Goal: Transaction & Acquisition: Purchase product/service

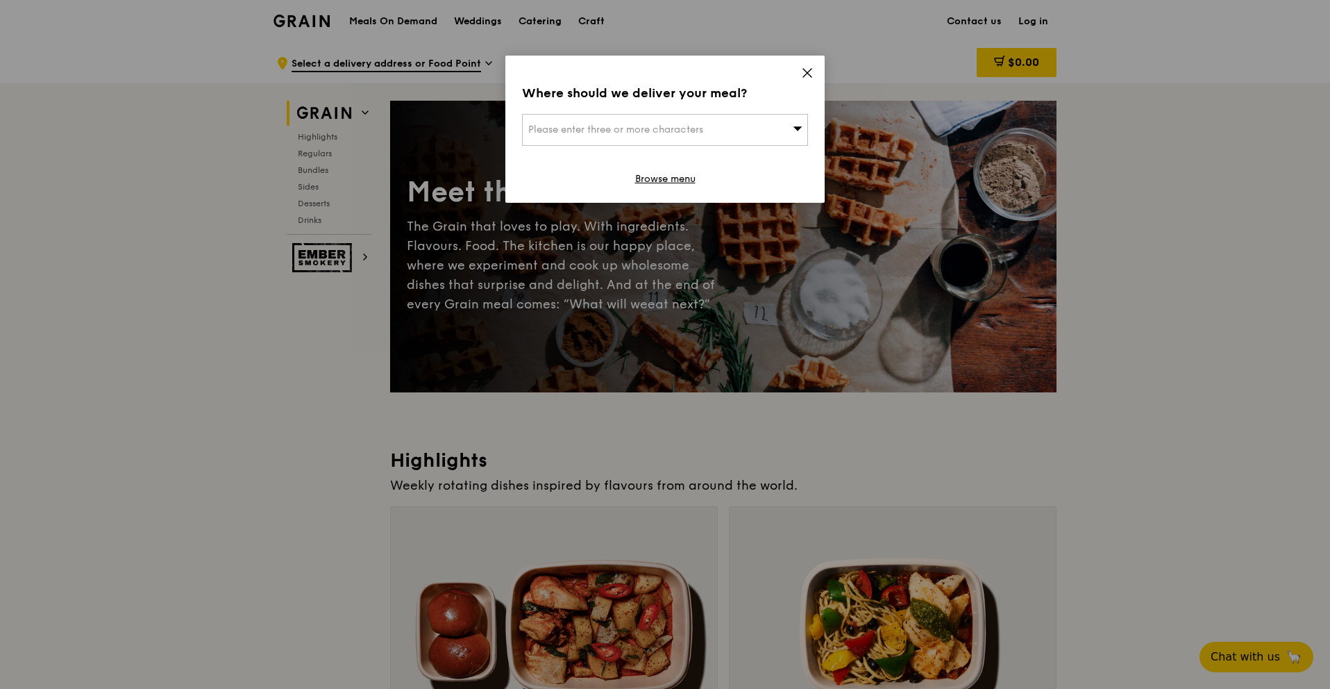
click at [806, 69] on icon at bounding box center [807, 73] width 12 height 12
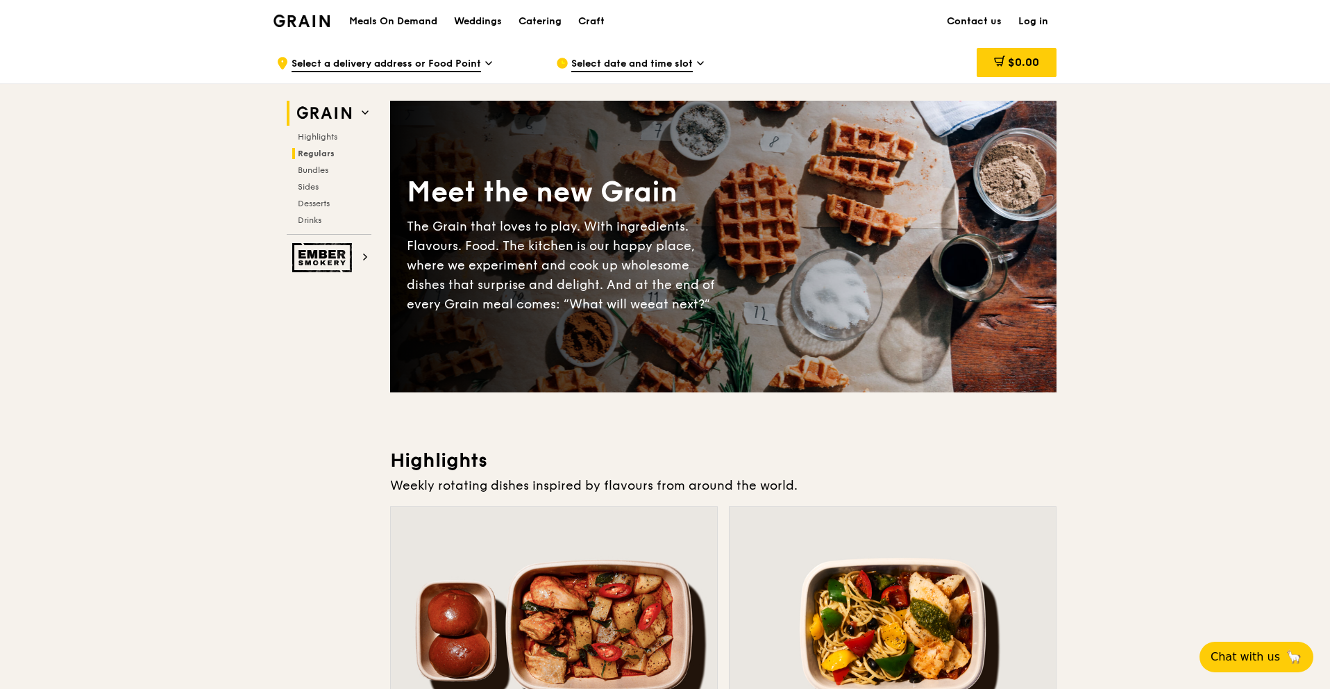
click at [314, 154] on span "Regulars" at bounding box center [316, 154] width 37 height 10
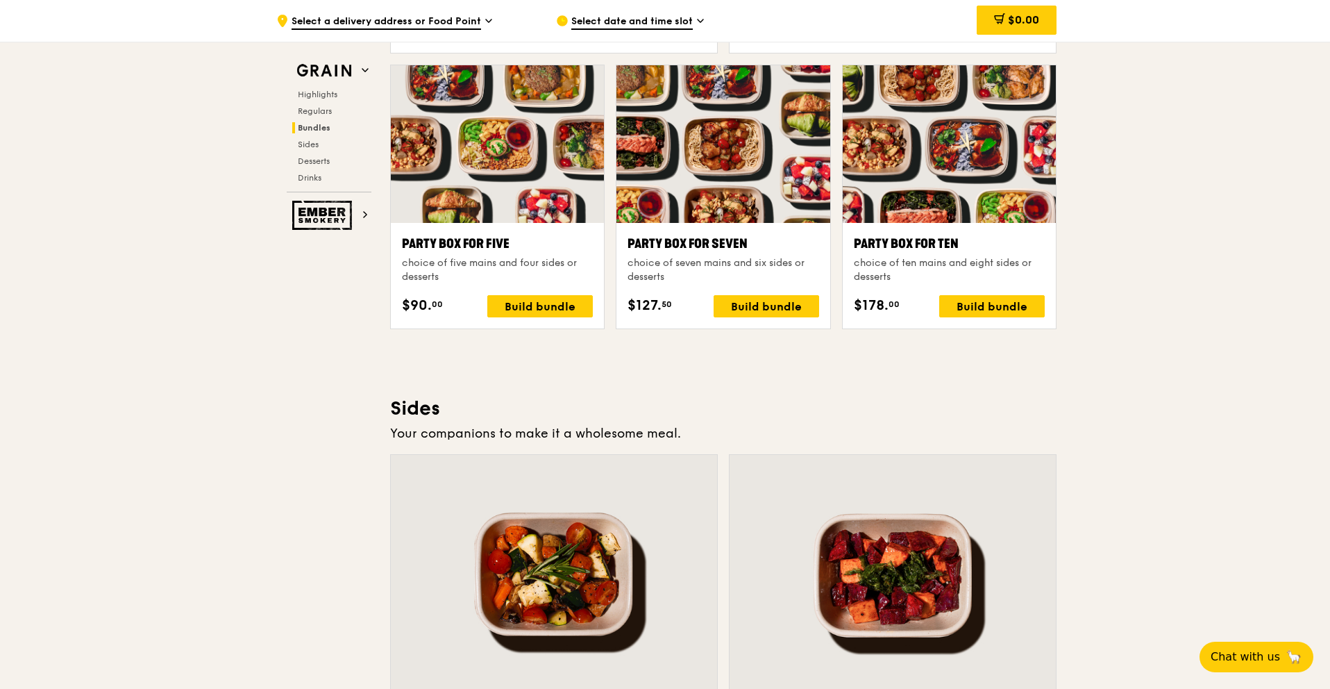
scroll to position [2751, 0]
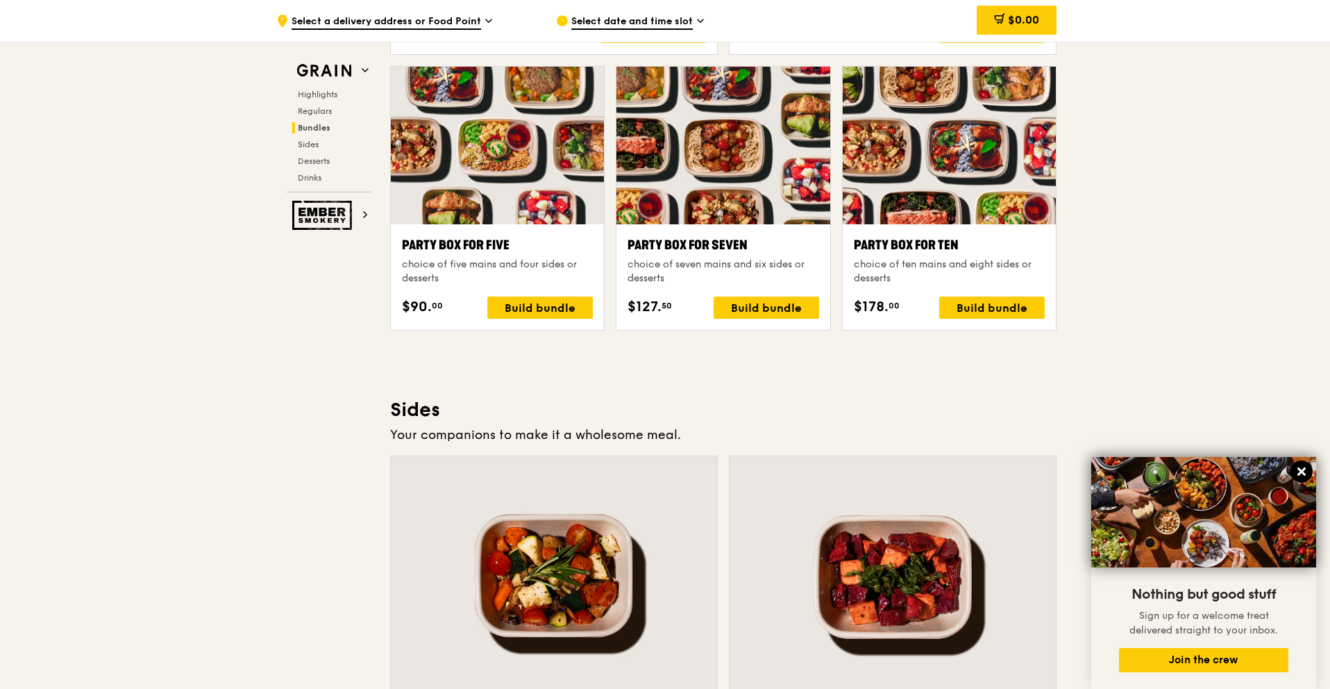
click at [1306, 472] on icon at bounding box center [1301, 471] width 12 height 12
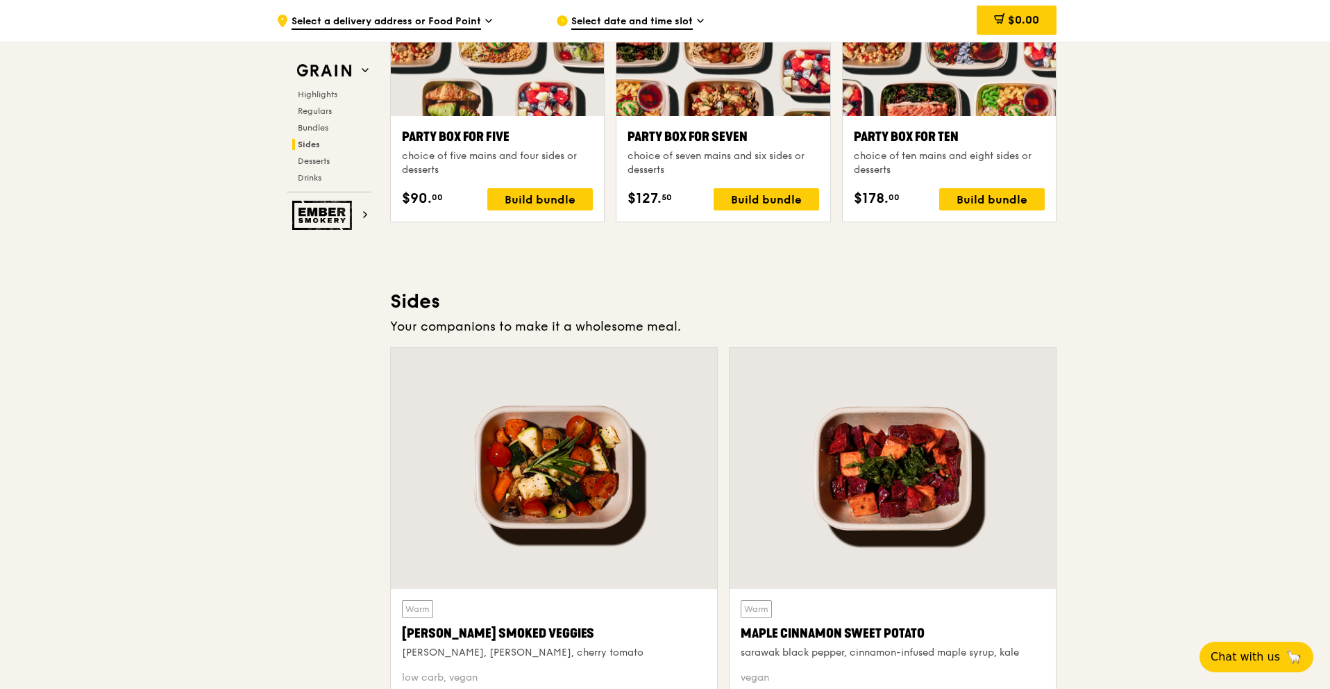
scroll to position [2537, 0]
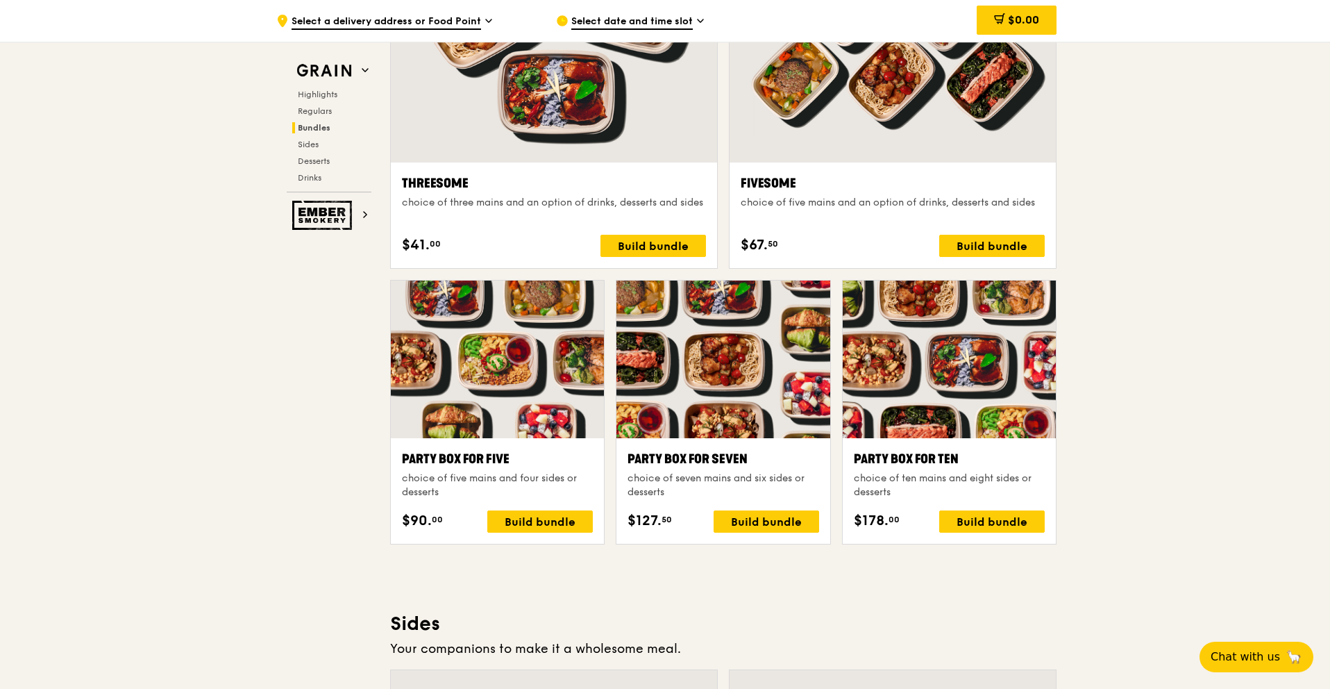
click at [310, 102] on div "Highlights Regulars Bundles Sides Desserts Drinks" at bounding box center [329, 136] width 85 height 94
click at [312, 103] on div "Highlights Regulars Bundles Sides Desserts Drinks" at bounding box center [329, 136] width 85 height 94
click at [312, 110] on span "Regulars" at bounding box center [316, 111] width 37 height 10
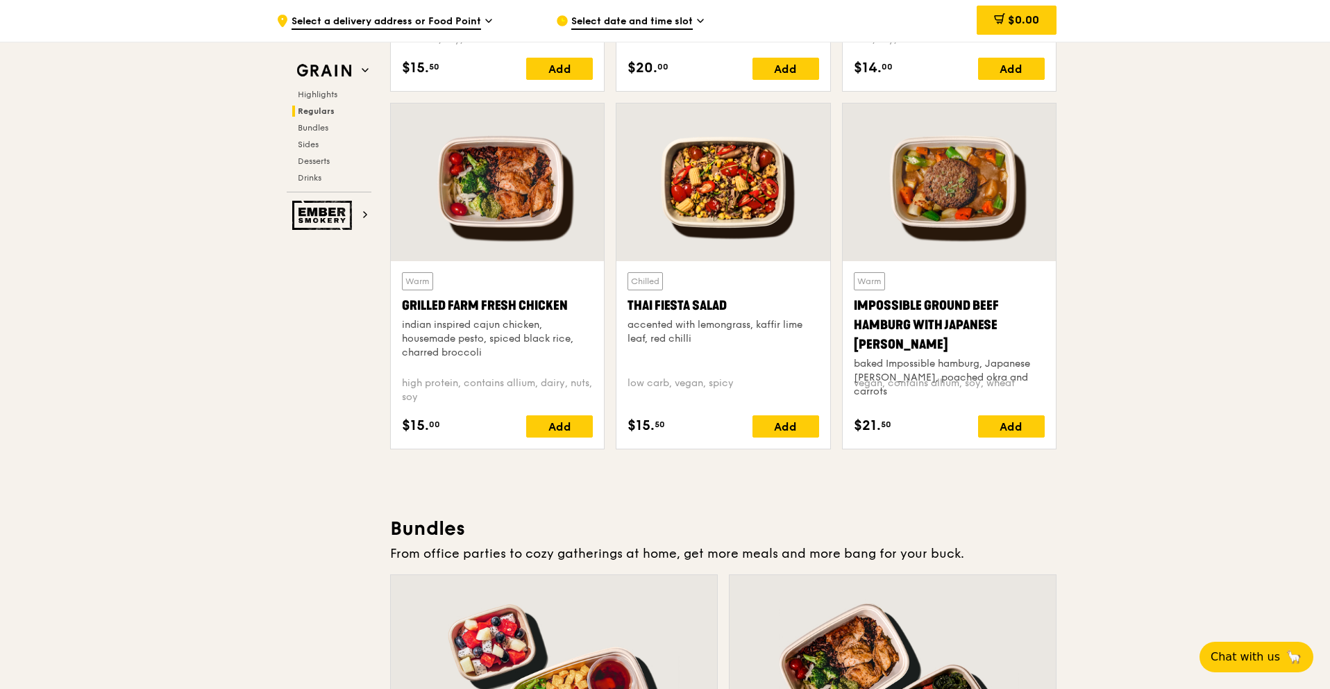
scroll to position [1540, 0]
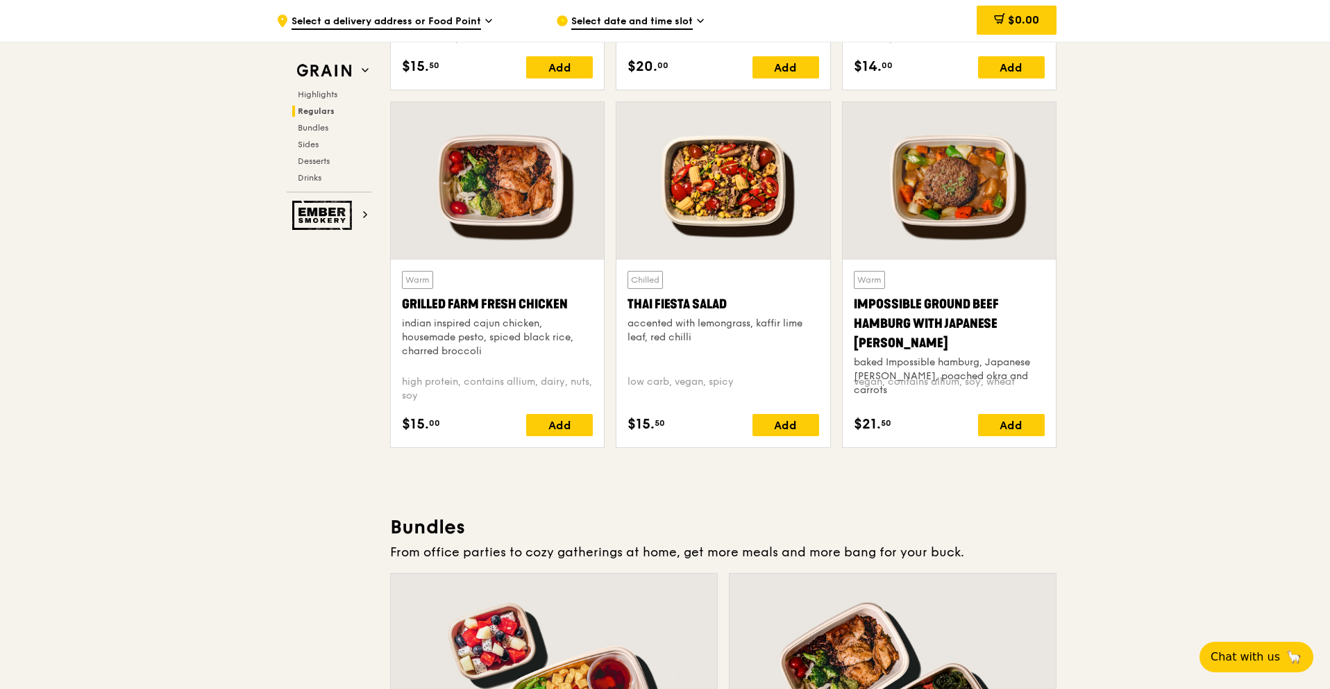
click at [739, 210] on div at bounding box center [722, 181] width 213 height 158
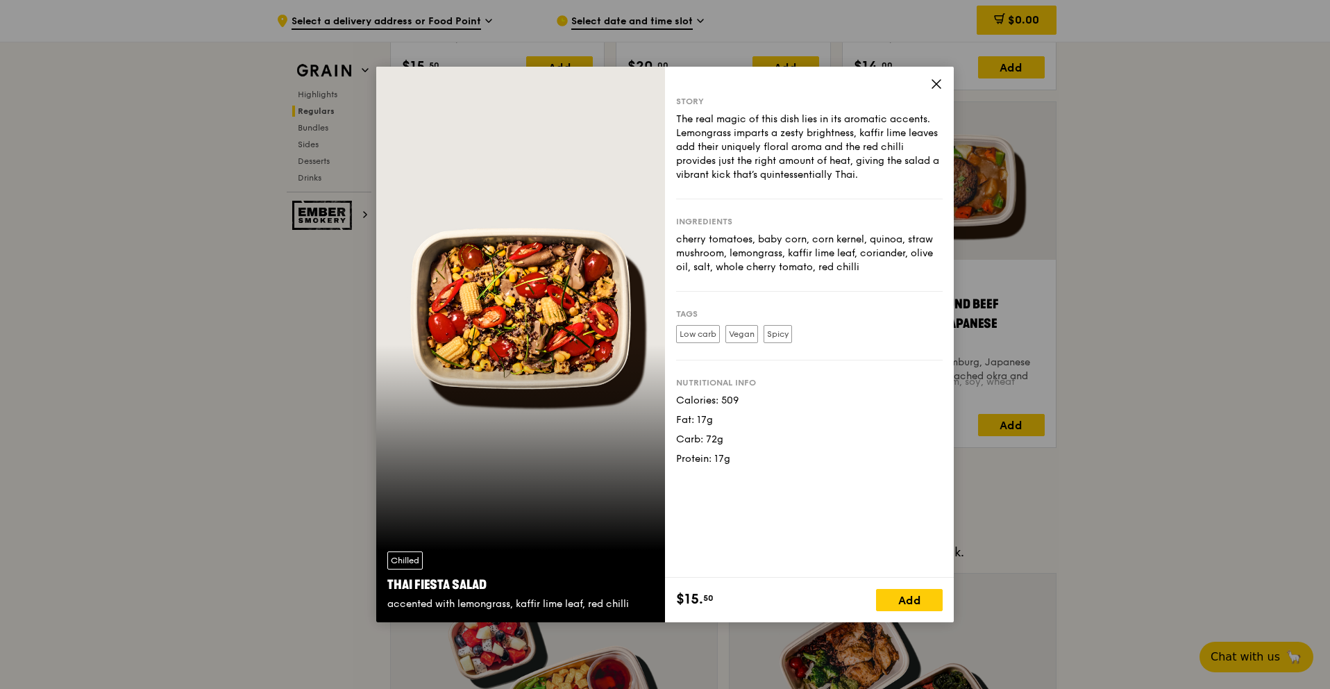
click at [930, 78] on icon at bounding box center [936, 84] width 12 height 12
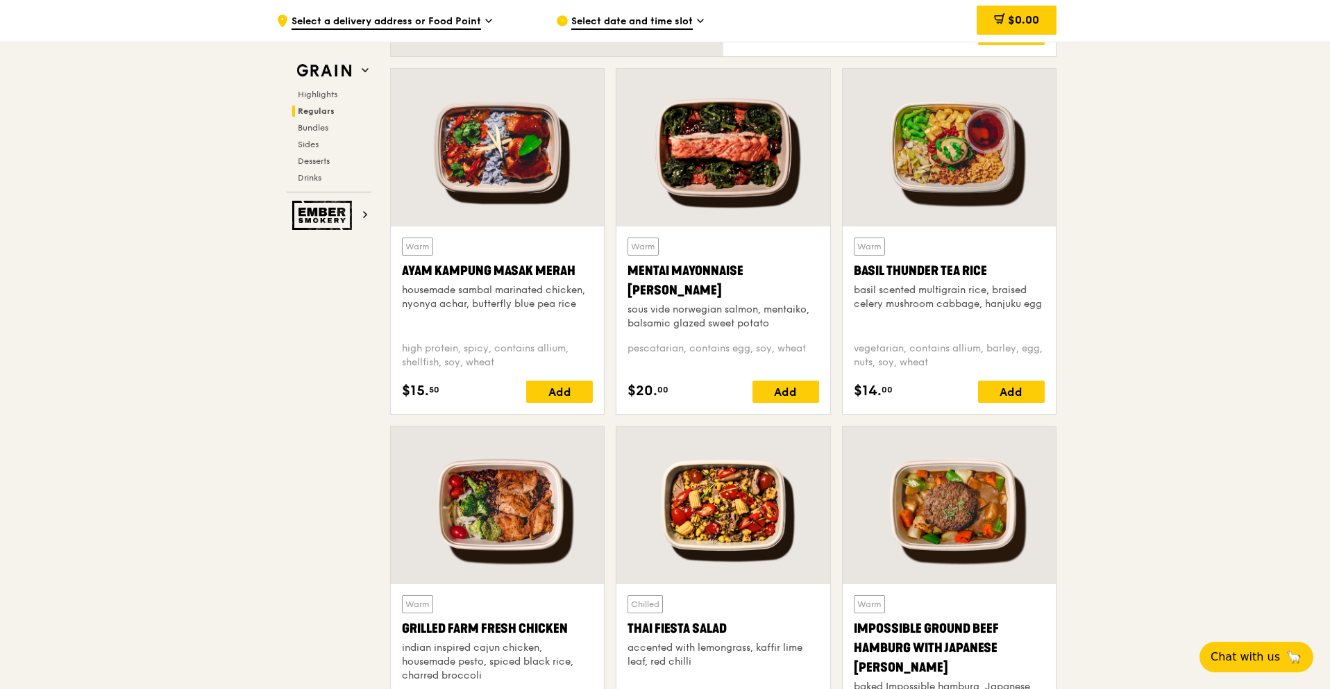
scroll to position [1185, 0]
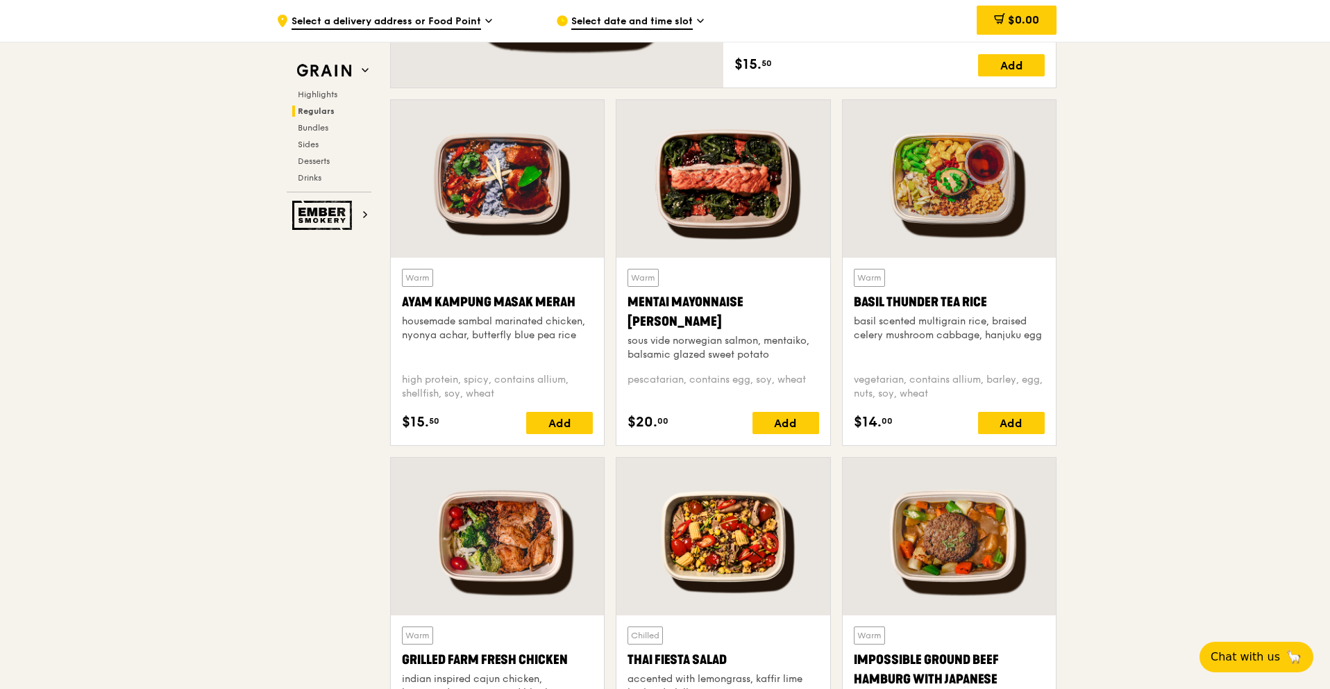
click at [501, 205] on div at bounding box center [497, 179] width 213 height 158
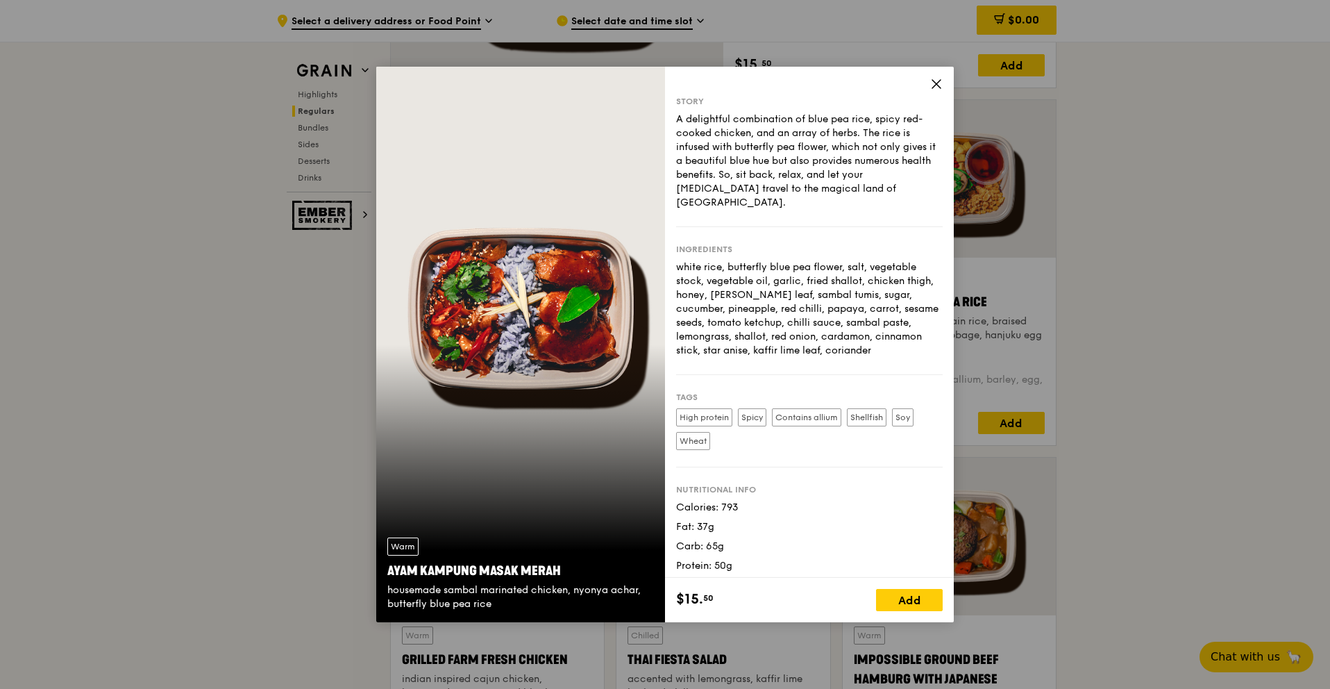
click at [939, 86] on icon at bounding box center [936, 84] width 8 height 8
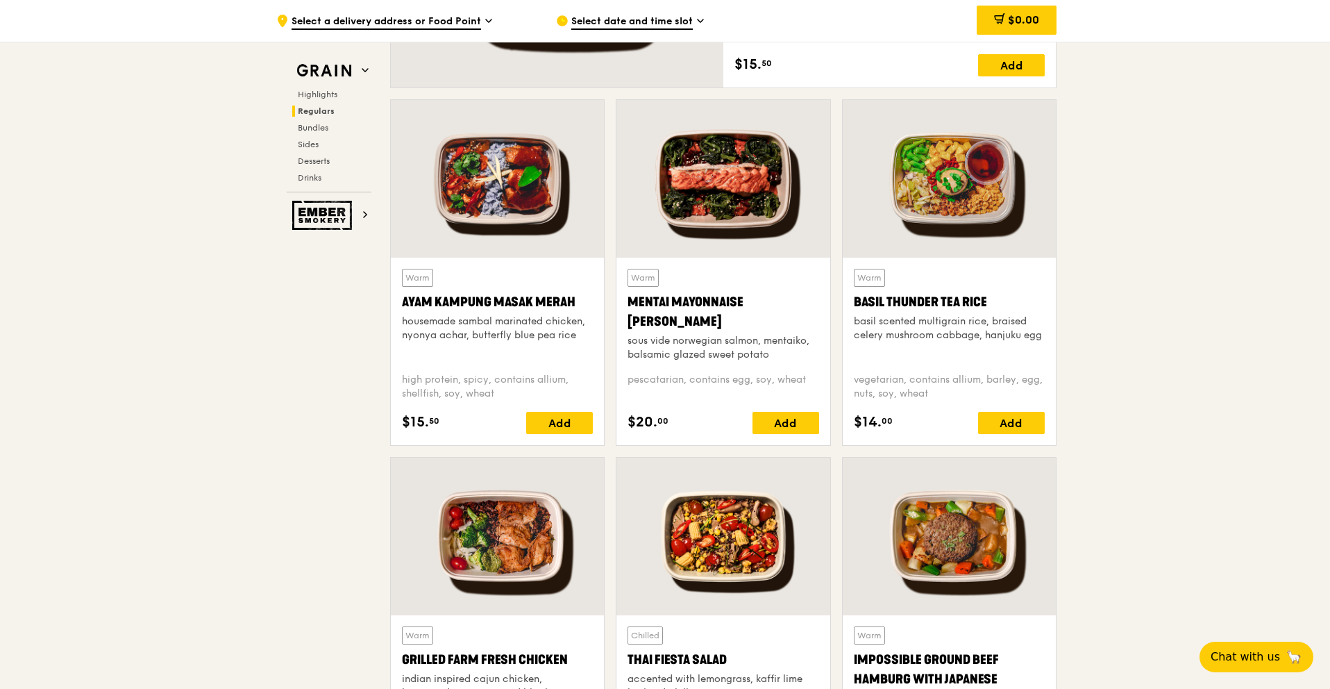
click at [982, 187] on div at bounding box center [949, 179] width 213 height 158
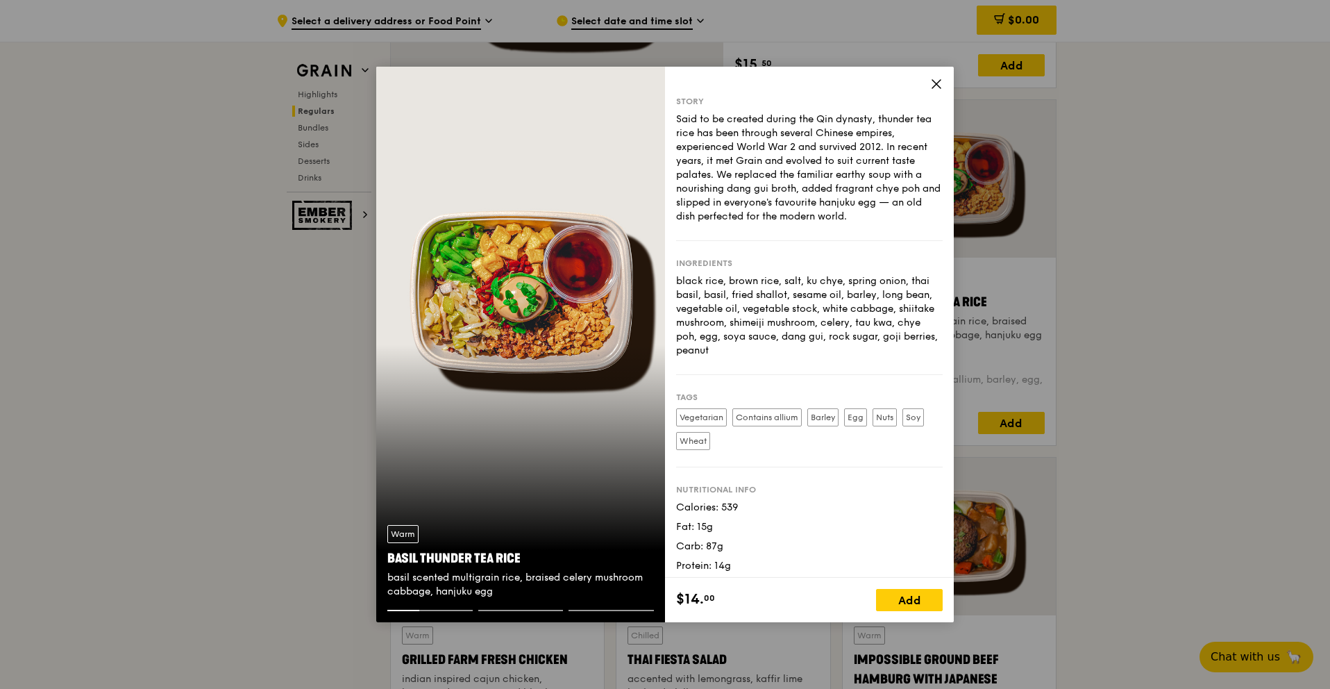
click at [929, 75] on div "Story Said to be created during the Qin dynasty, thunder tea rice has been thro…" at bounding box center [809, 322] width 289 height 511
click at [938, 80] on icon at bounding box center [936, 84] width 12 height 12
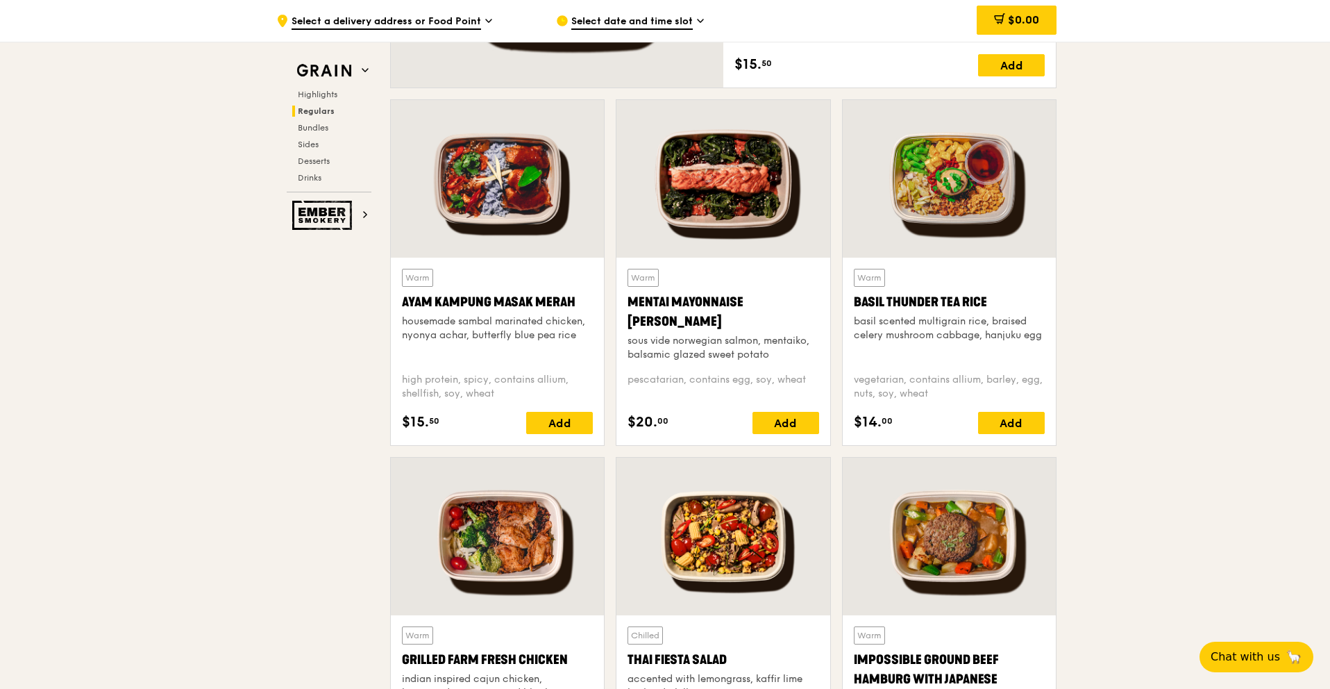
click at [455, 216] on div at bounding box center [497, 179] width 213 height 158
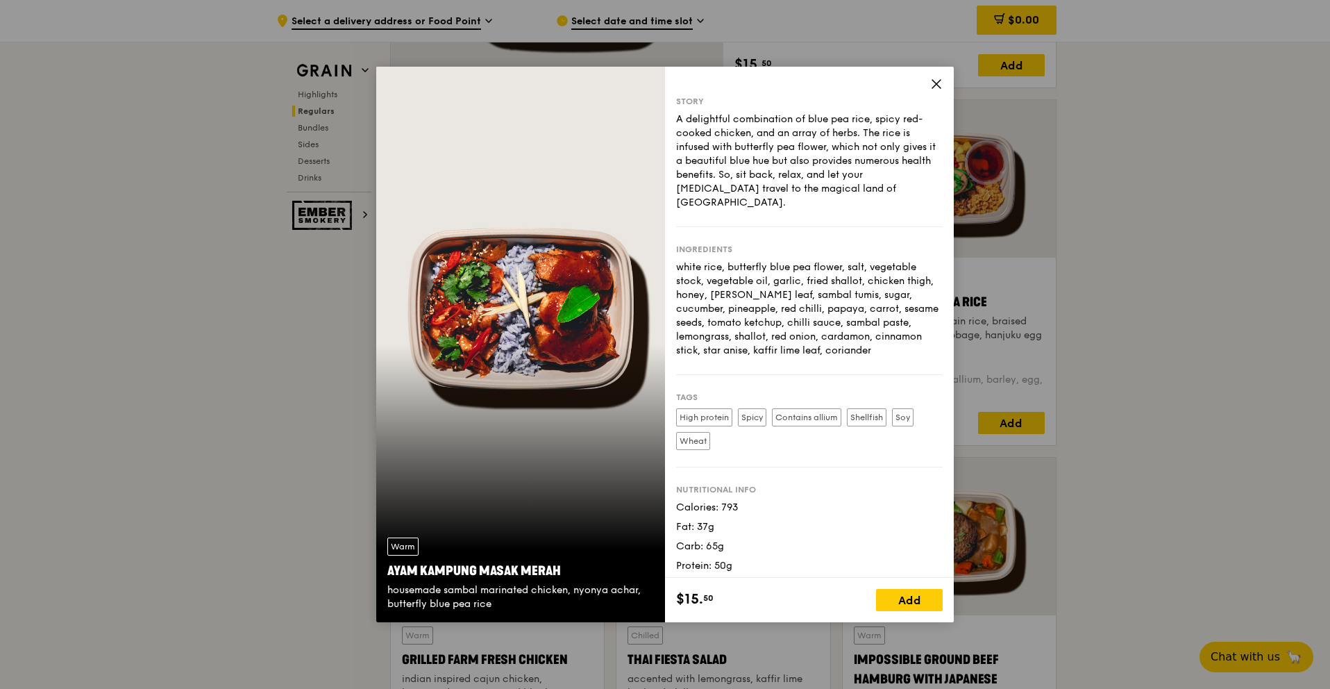
click at [943, 80] on div "Story A delightful combination of blue pea rice, spicy red-cooked chicken, and …" at bounding box center [809, 322] width 289 height 511
click at [935, 83] on icon at bounding box center [936, 84] width 8 height 8
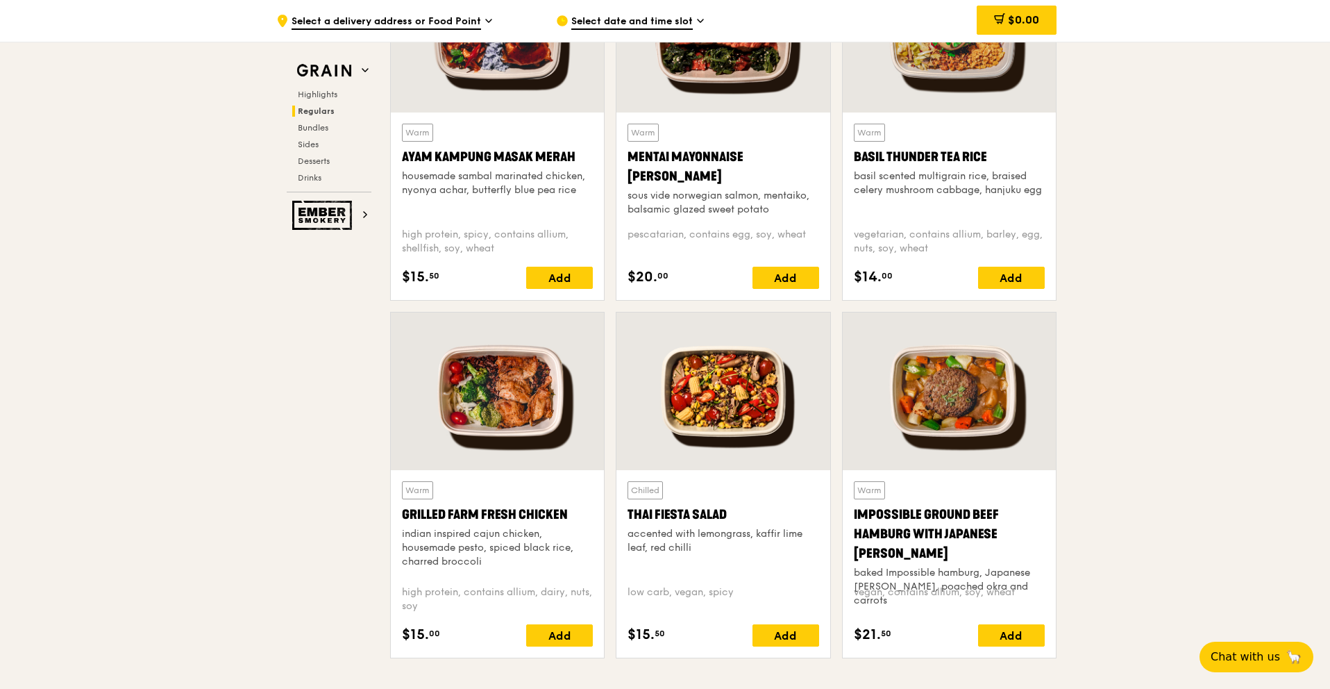
scroll to position [1338, 0]
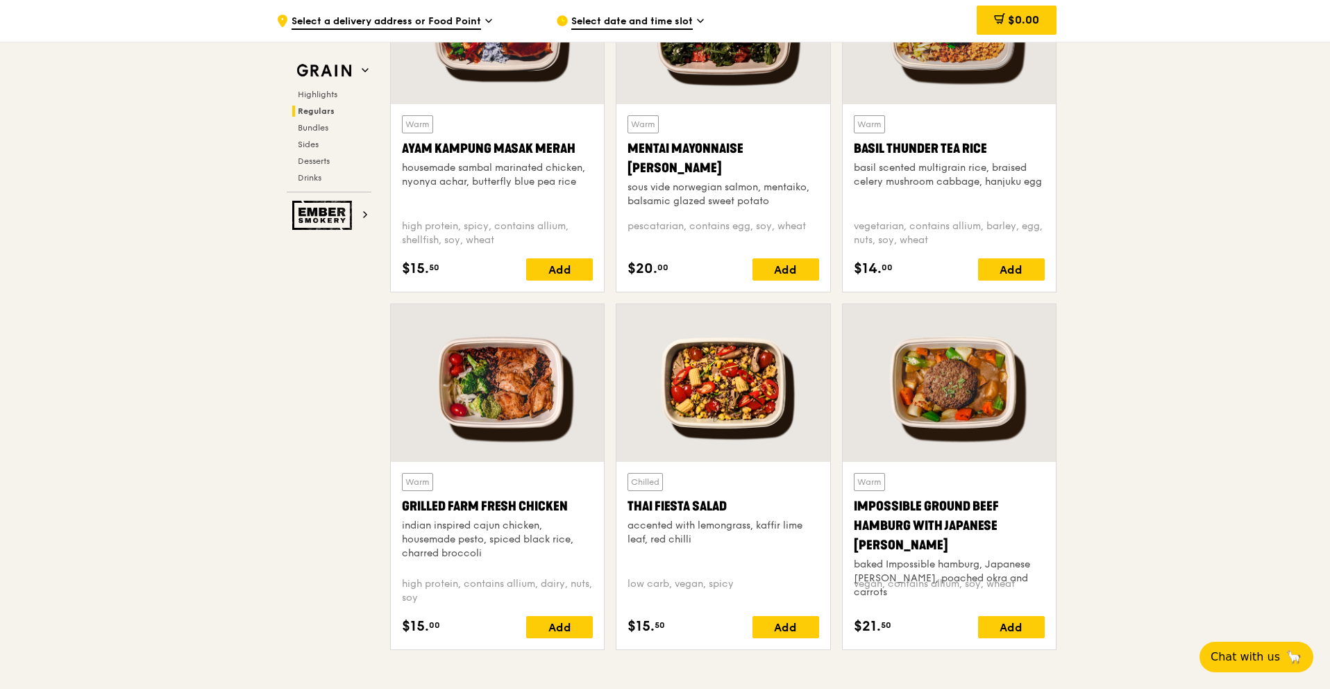
click at [489, 412] on div at bounding box center [497, 383] width 213 height 158
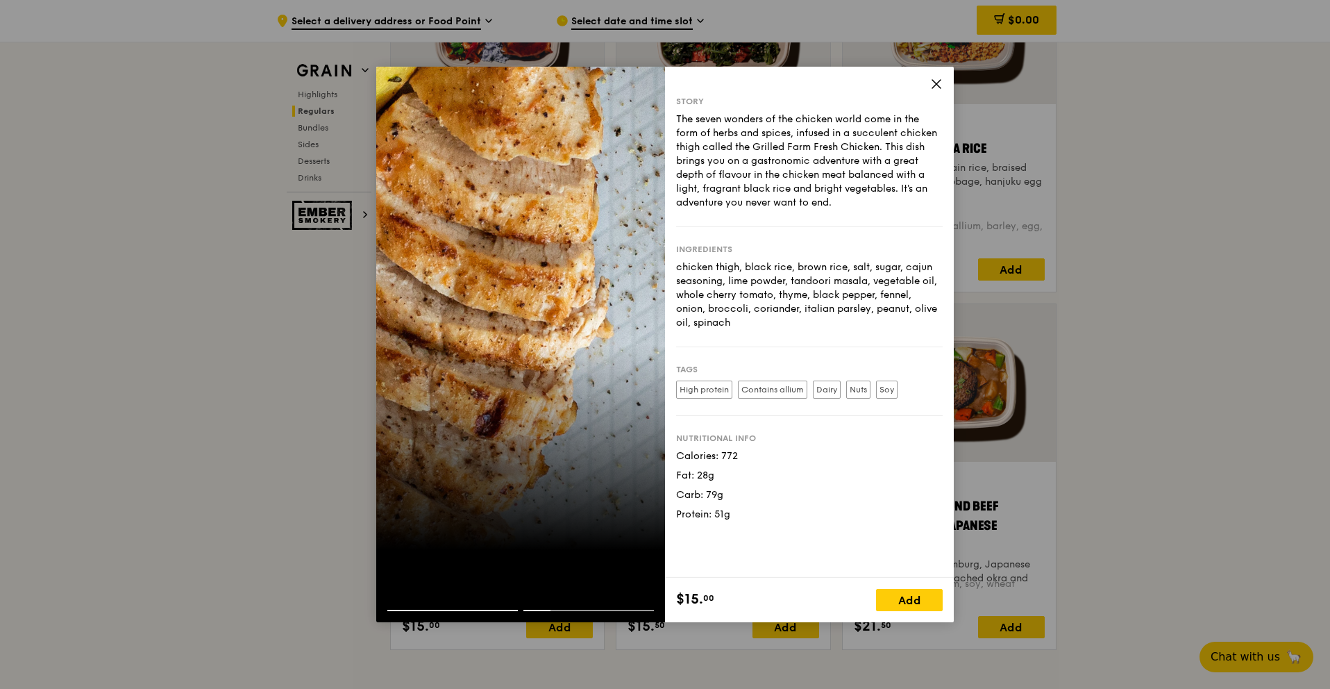
click at [935, 83] on icon at bounding box center [936, 84] width 8 height 8
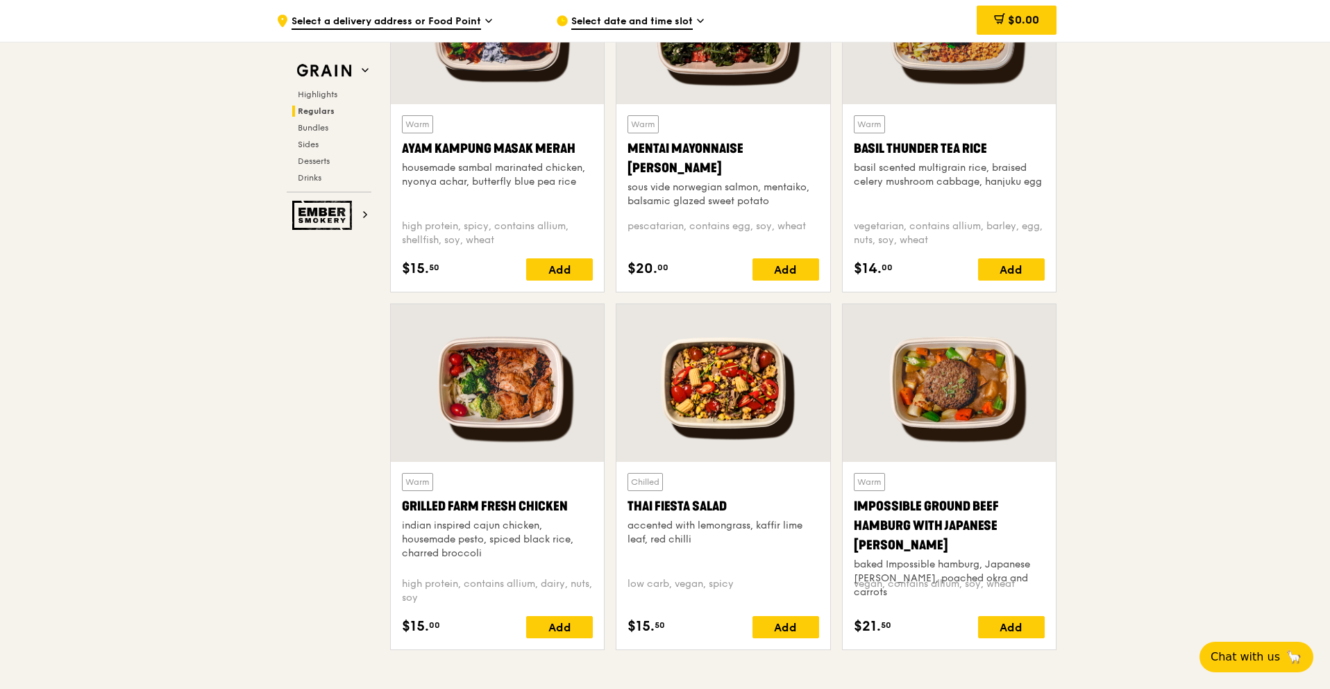
click at [933, 396] on div at bounding box center [949, 383] width 213 height 158
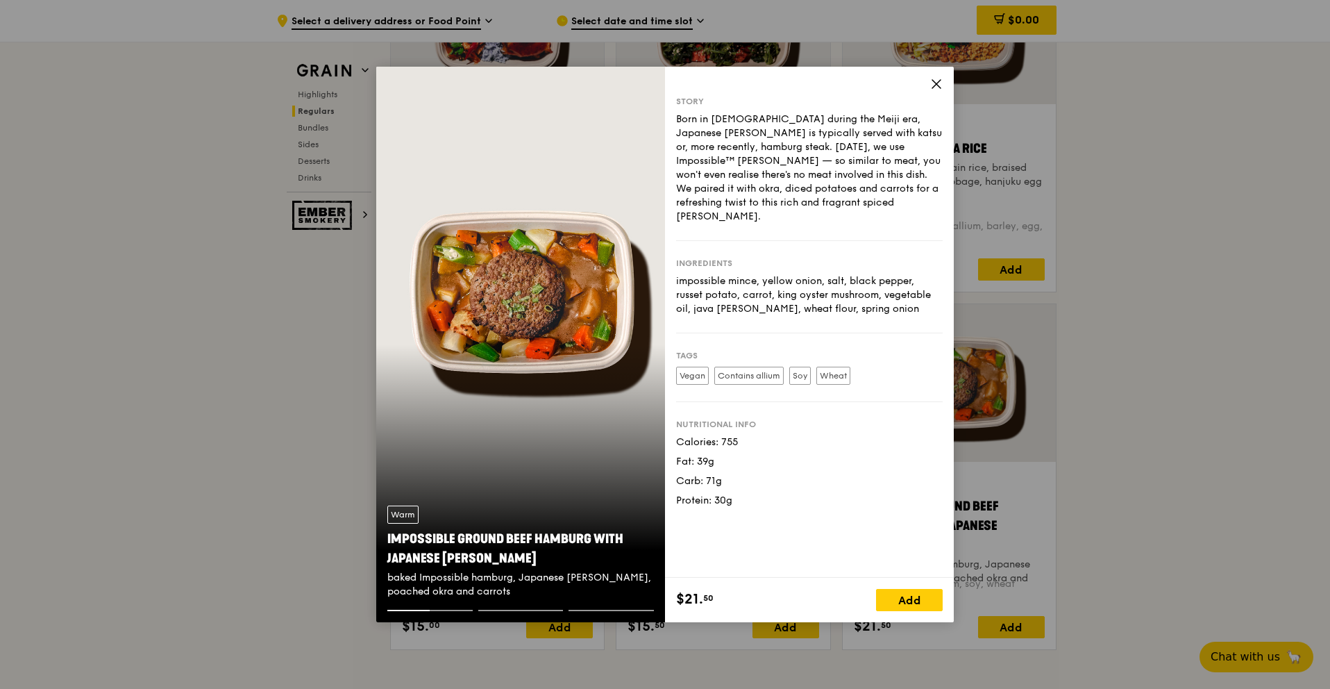
click at [938, 86] on icon at bounding box center [936, 84] width 8 height 8
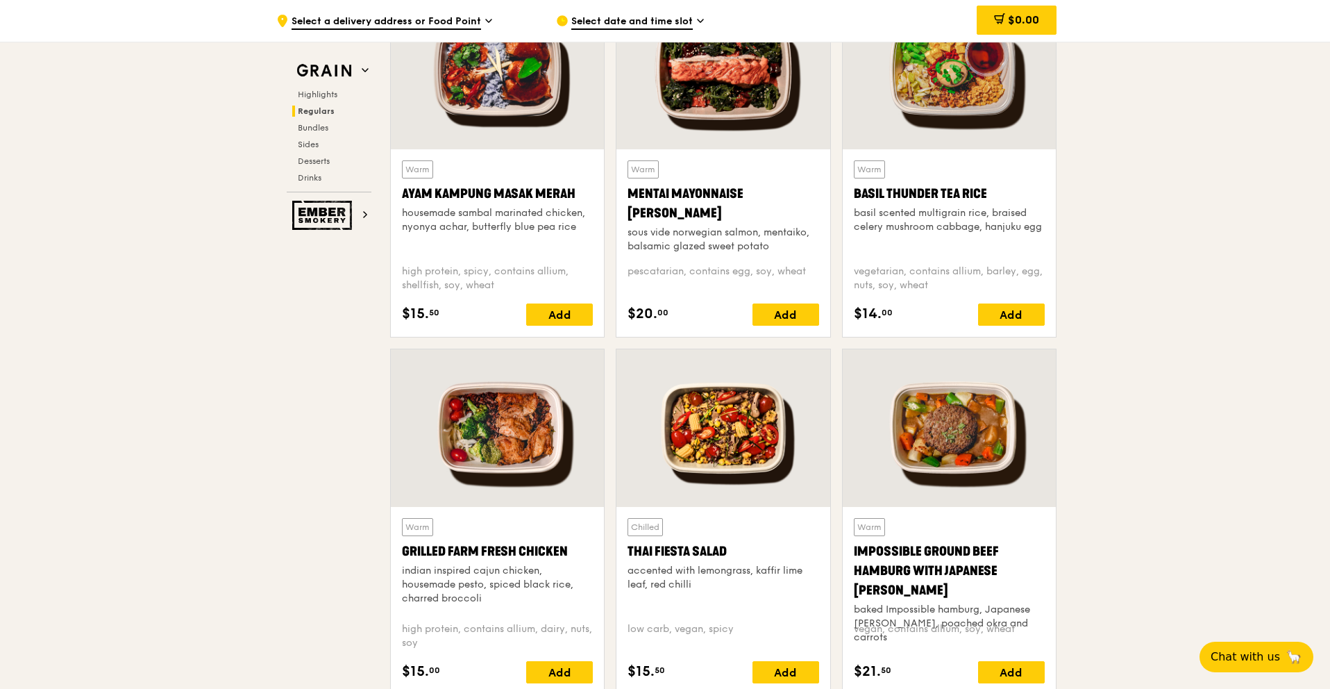
scroll to position [1271, 0]
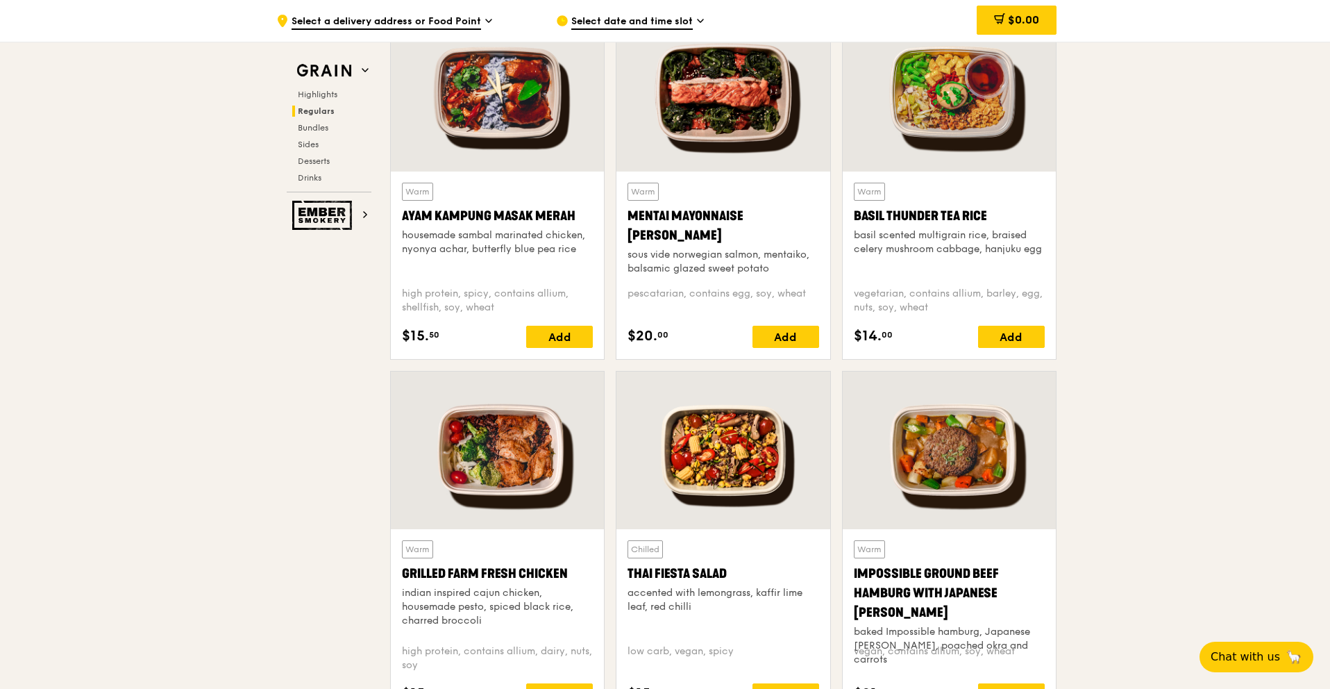
click at [470, 47] on div at bounding box center [497, 93] width 213 height 158
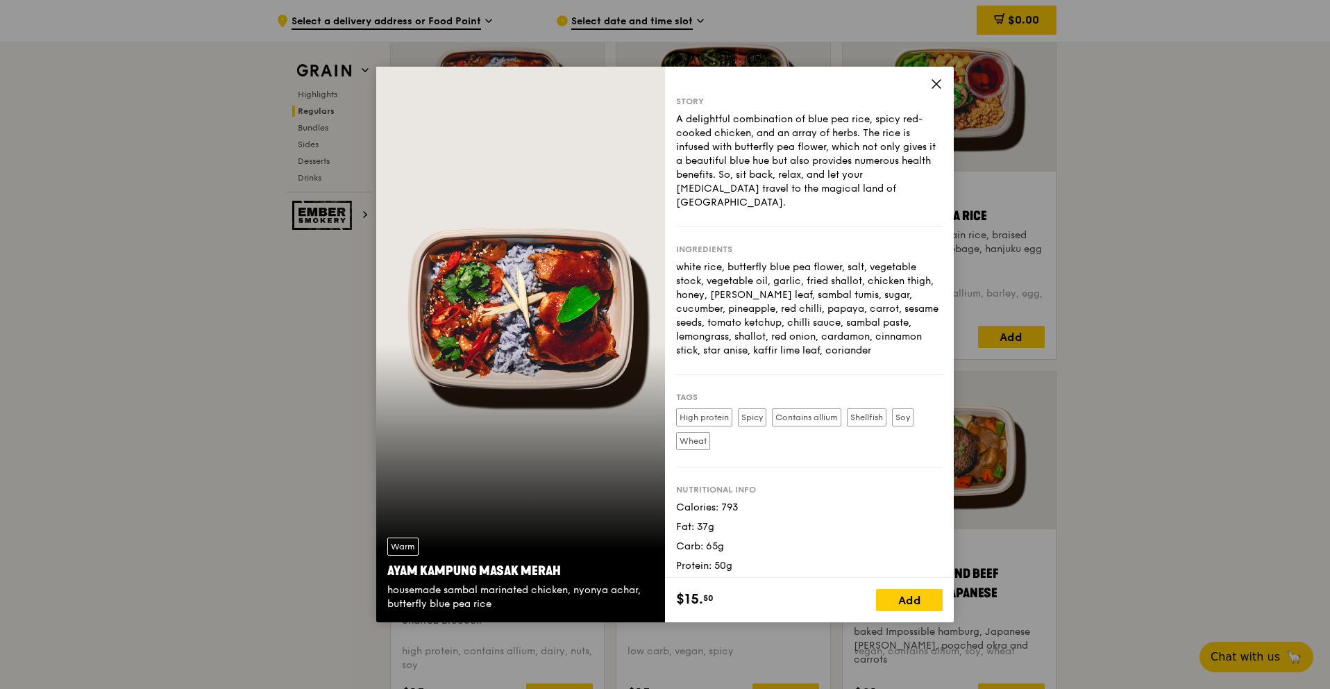
click at [936, 84] on icon at bounding box center [936, 84] width 8 height 8
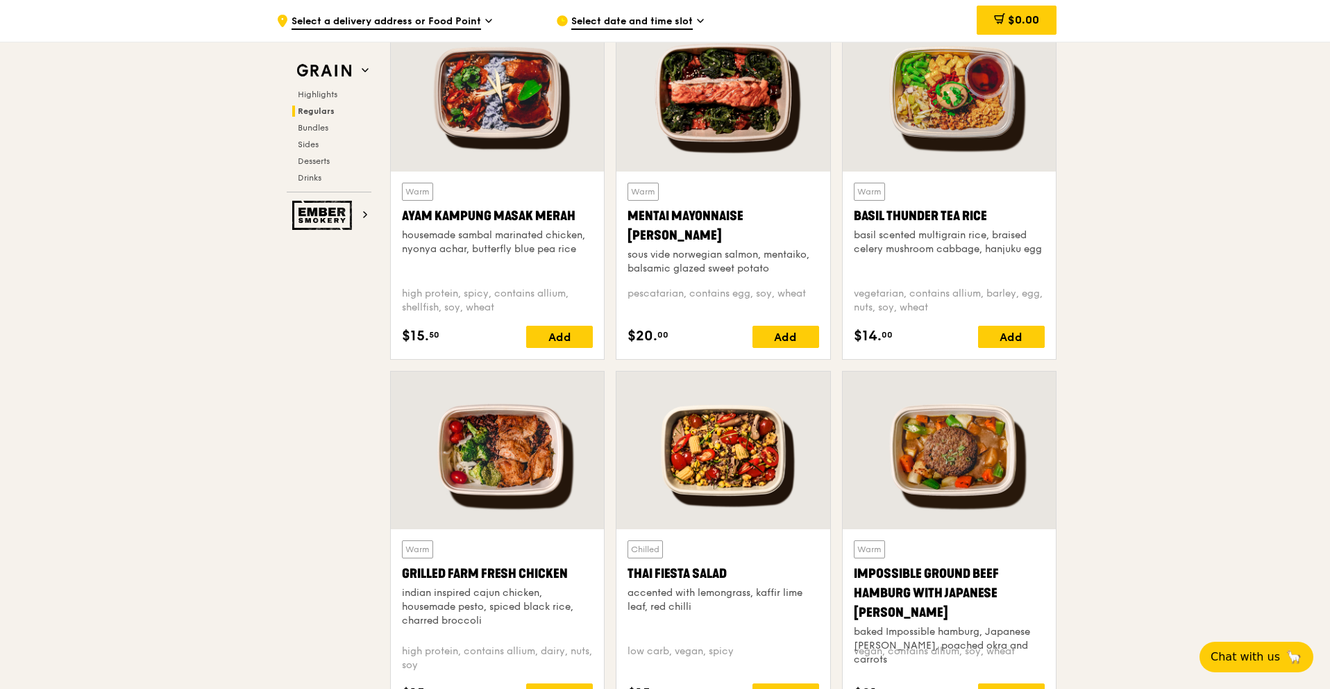
click at [972, 103] on div at bounding box center [949, 93] width 213 height 158
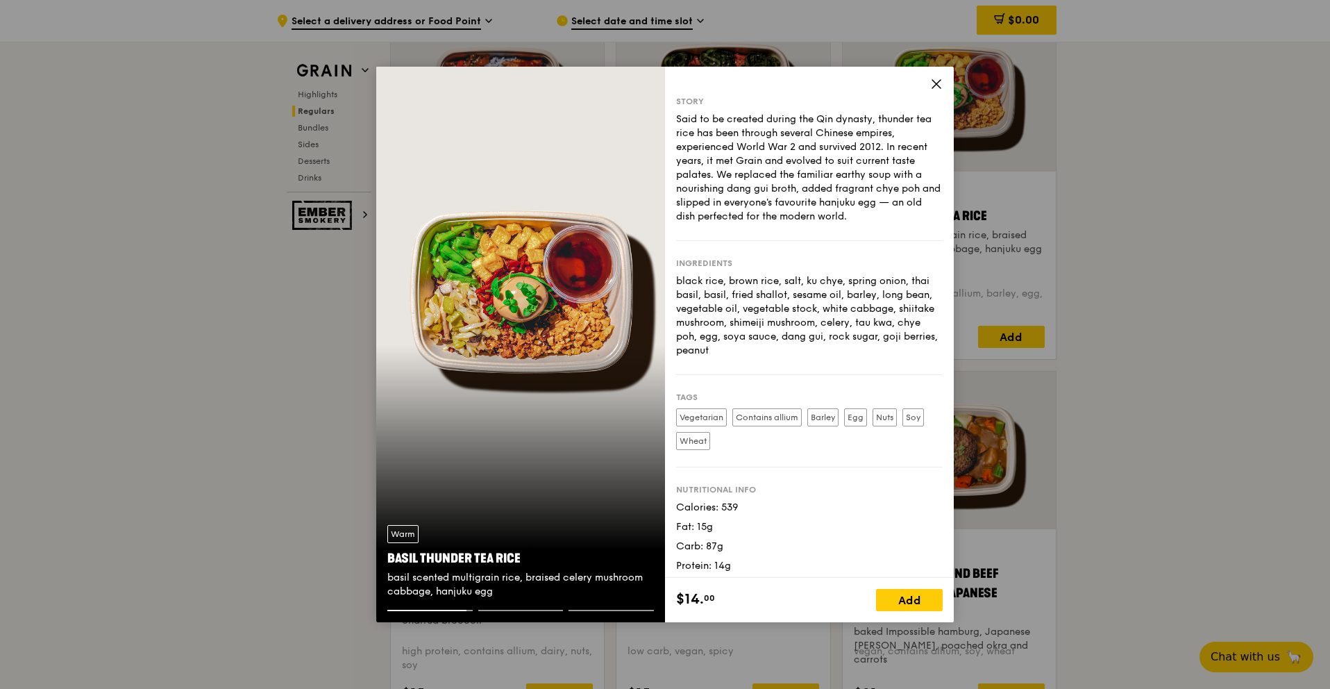
click at [941, 81] on icon at bounding box center [936, 84] width 12 height 12
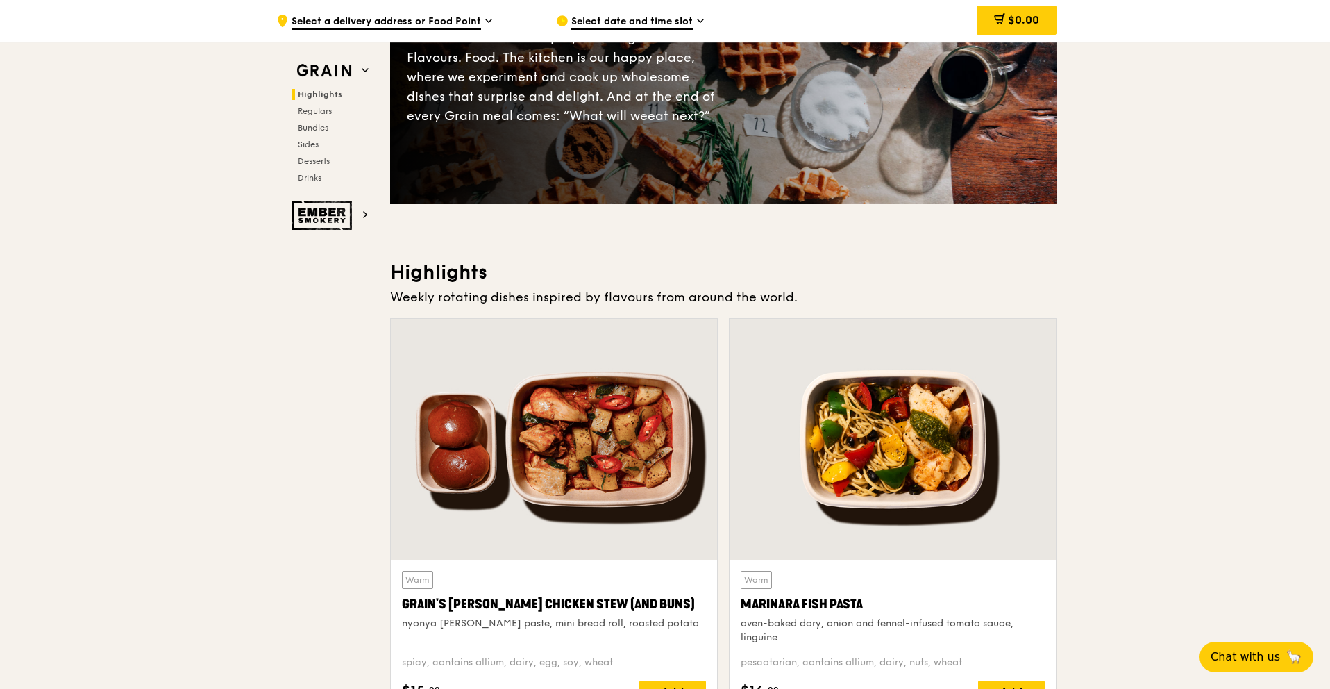
scroll to position [189, 0]
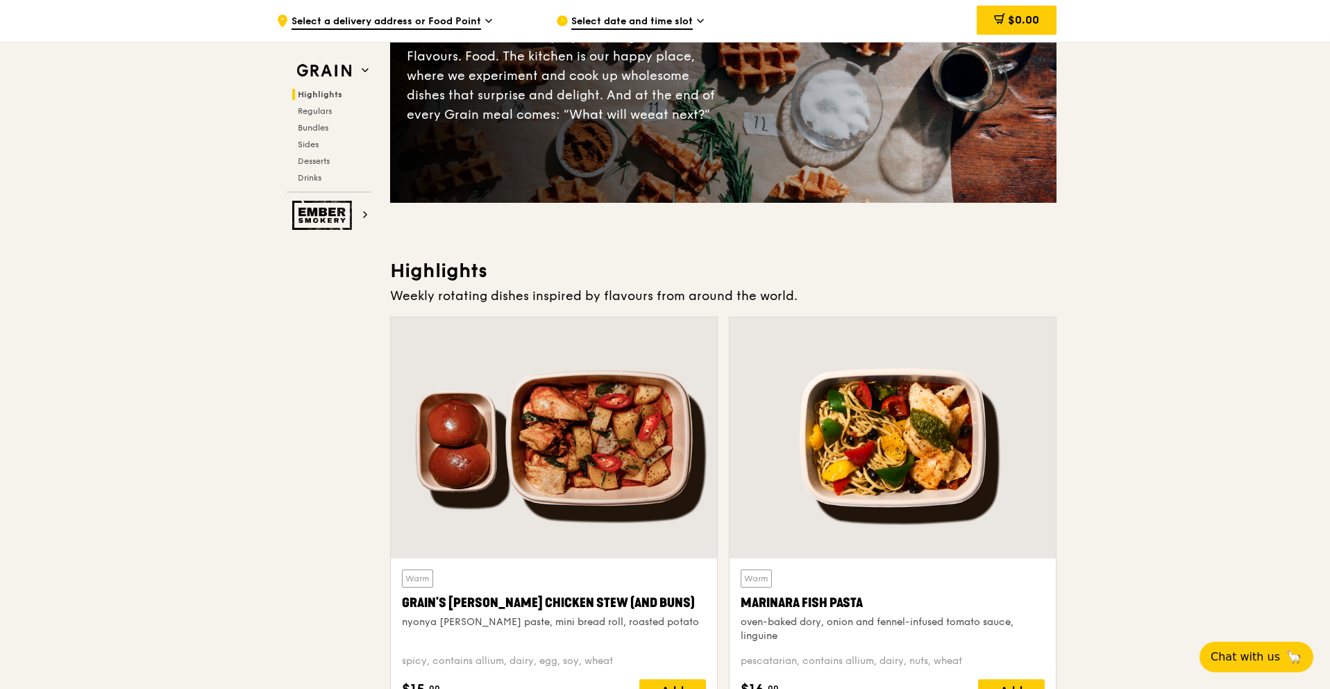
click at [855, 414] on div at bounding box center [893, 437] width 326 height 241
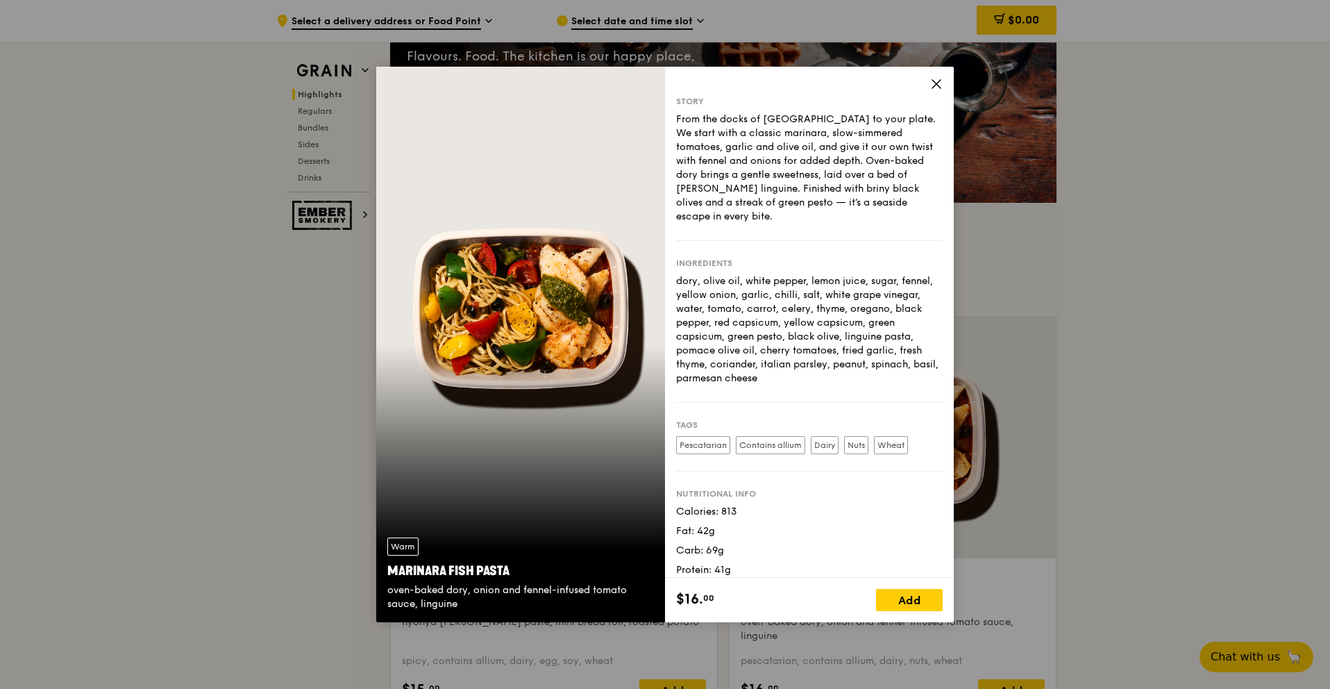
click at [933, 85] on icon at bounding box center [936, 84] width 12 height 12
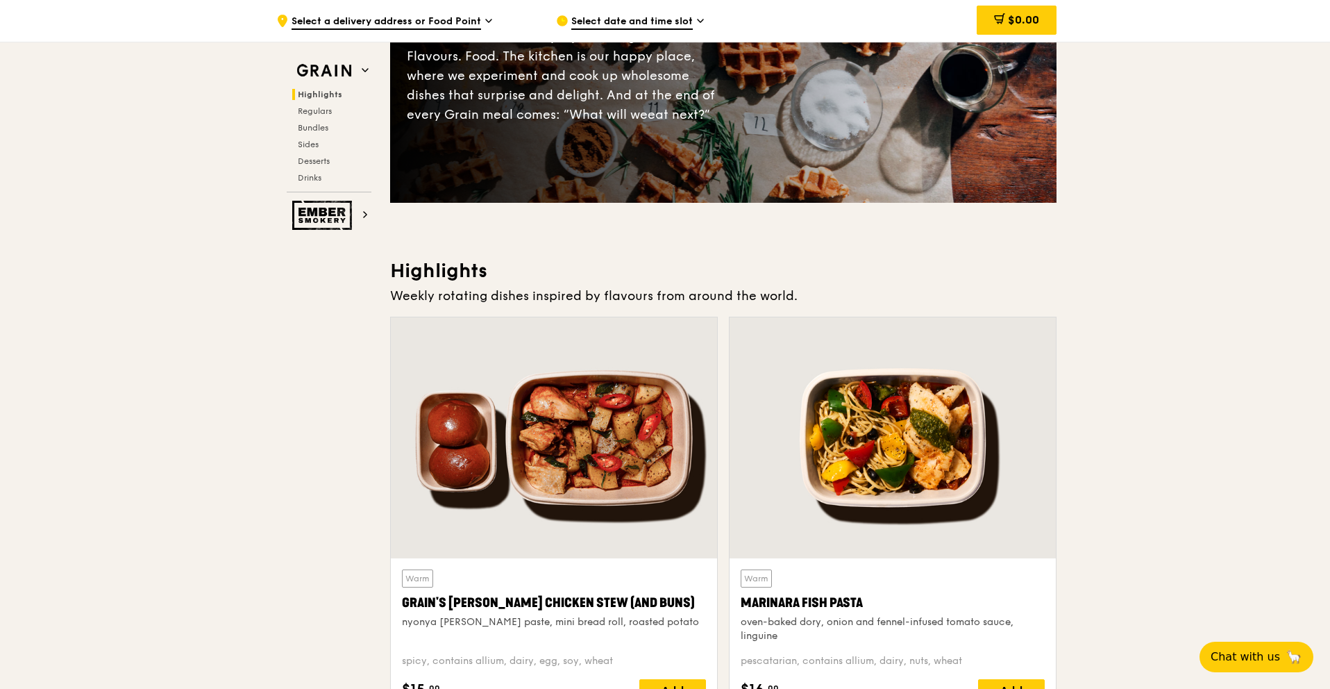
click at [637, 441] on div at bounding box center [554, 437] width 326 height 241
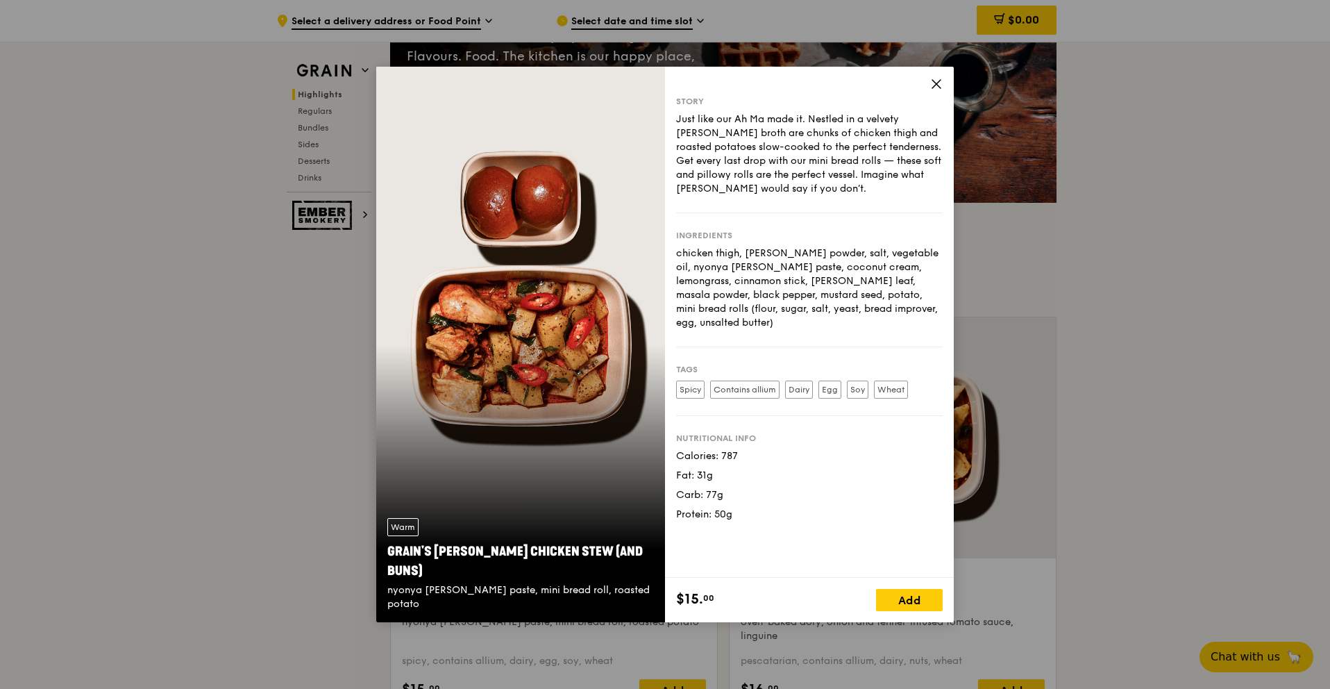
click at [948, 74] on div "Story Just like our Ah Ma made it. Nestled in a velvety [PERSON_NAME] broth are…" at bounding box center [809, 322] width 289 height 511
click at [947, 69] on div "Story Just like our Ah Ma made it. Nestled in a velvety [PERSON_NAME] broth are…" at bounding box center [809, 322] width 289 height 511
click at [934, 87] on icon at bounding box center [936, 84] width 12 height 12
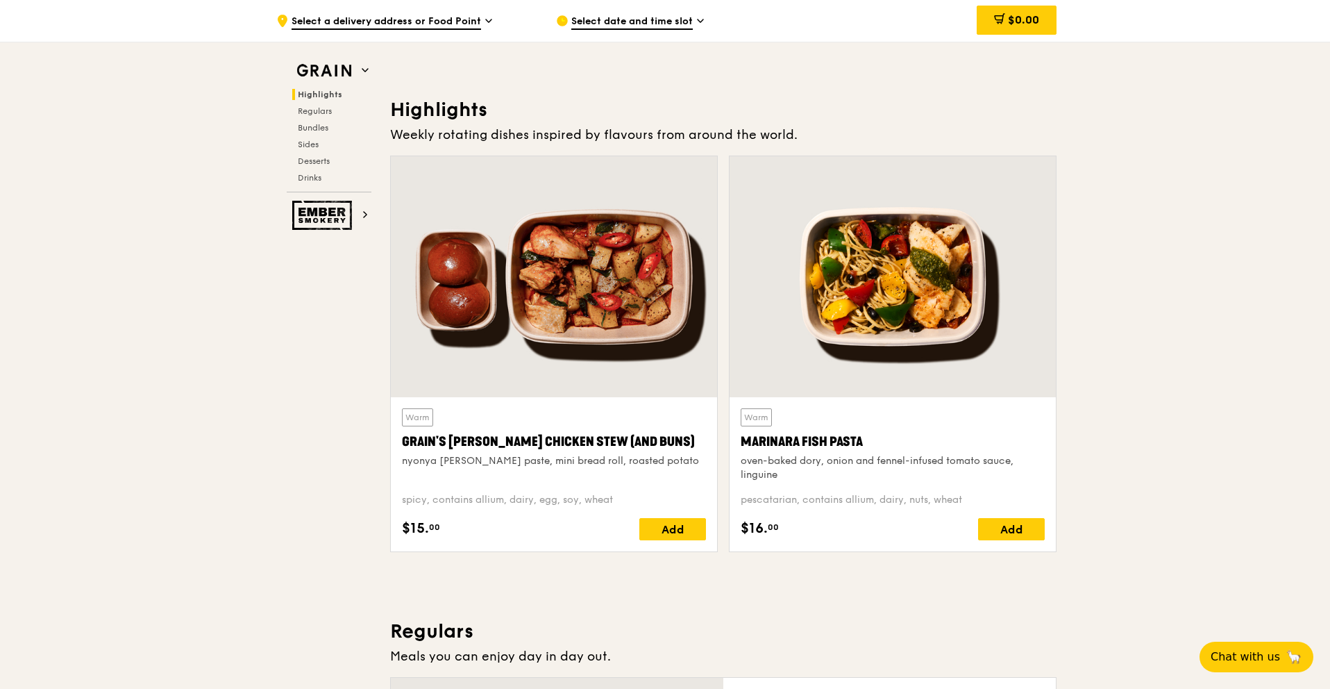
scroll to position [0, 0]
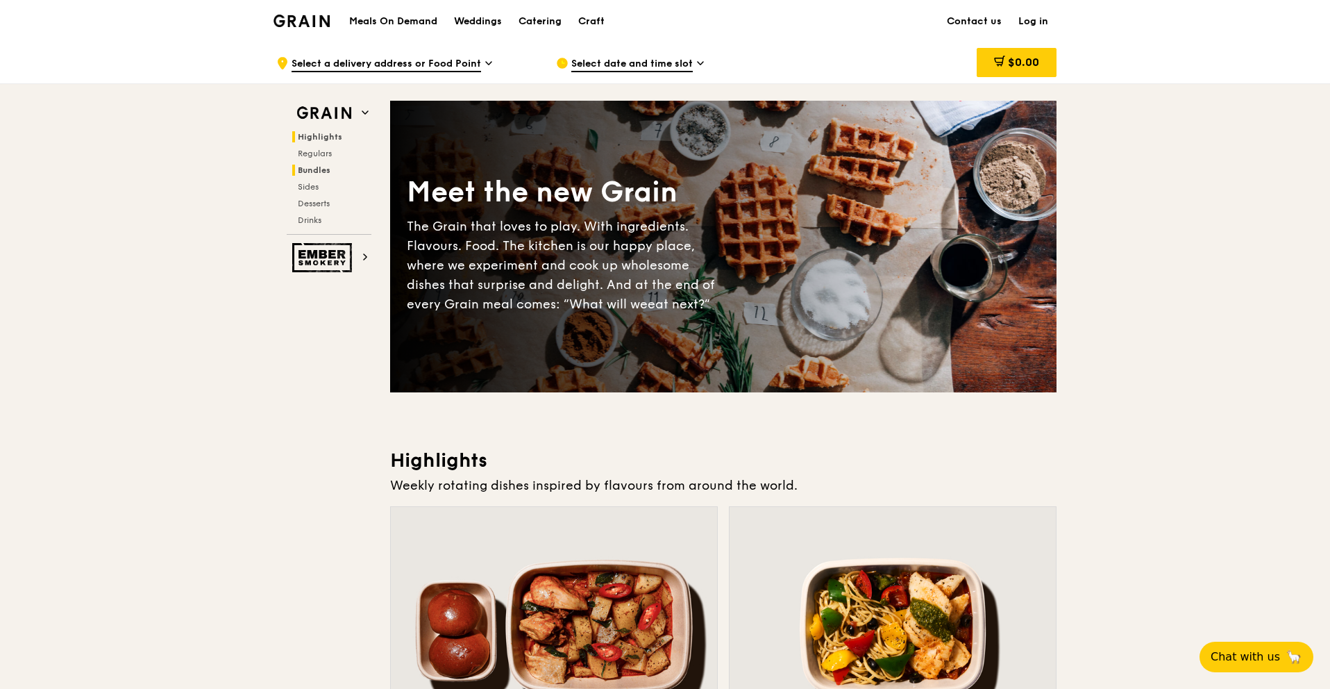
click at [318, 170] on span "Bundles" at bounding box center [314, 170] width 33 height 10
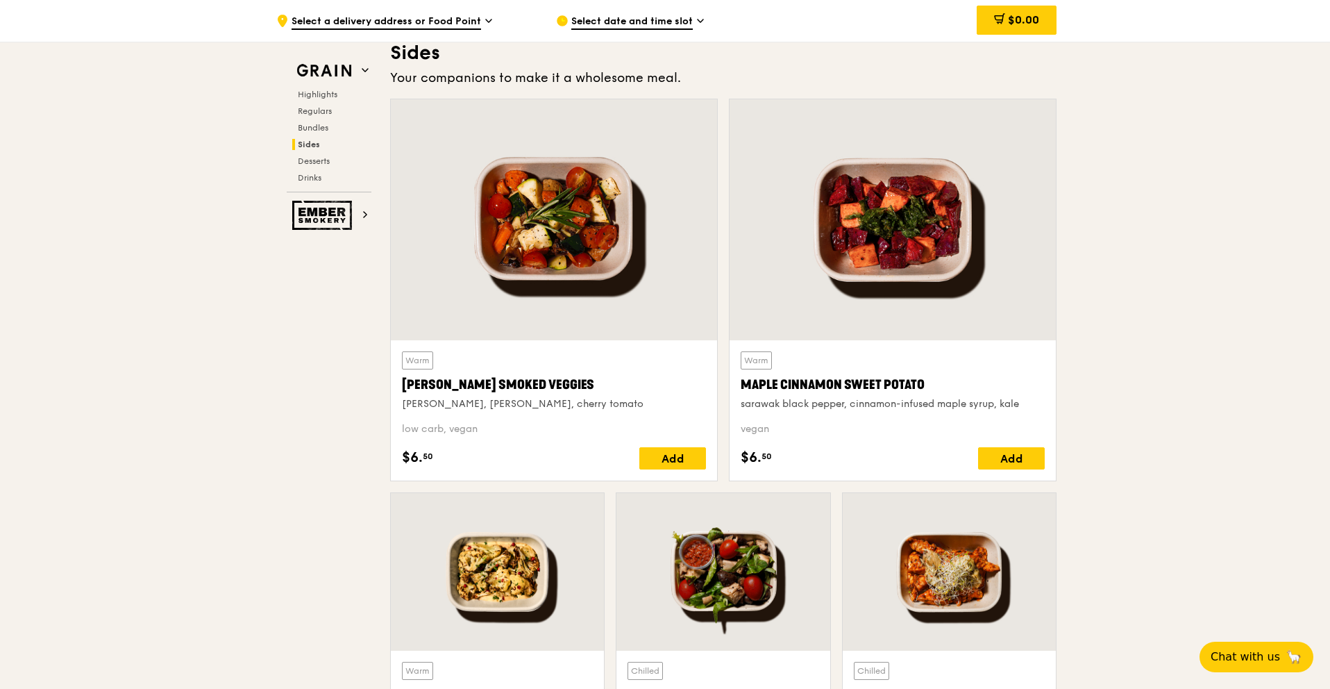
scroll to position [3109, 0]
click at [548, 296] on div at bounding box center [554, 219] width 326 height 241
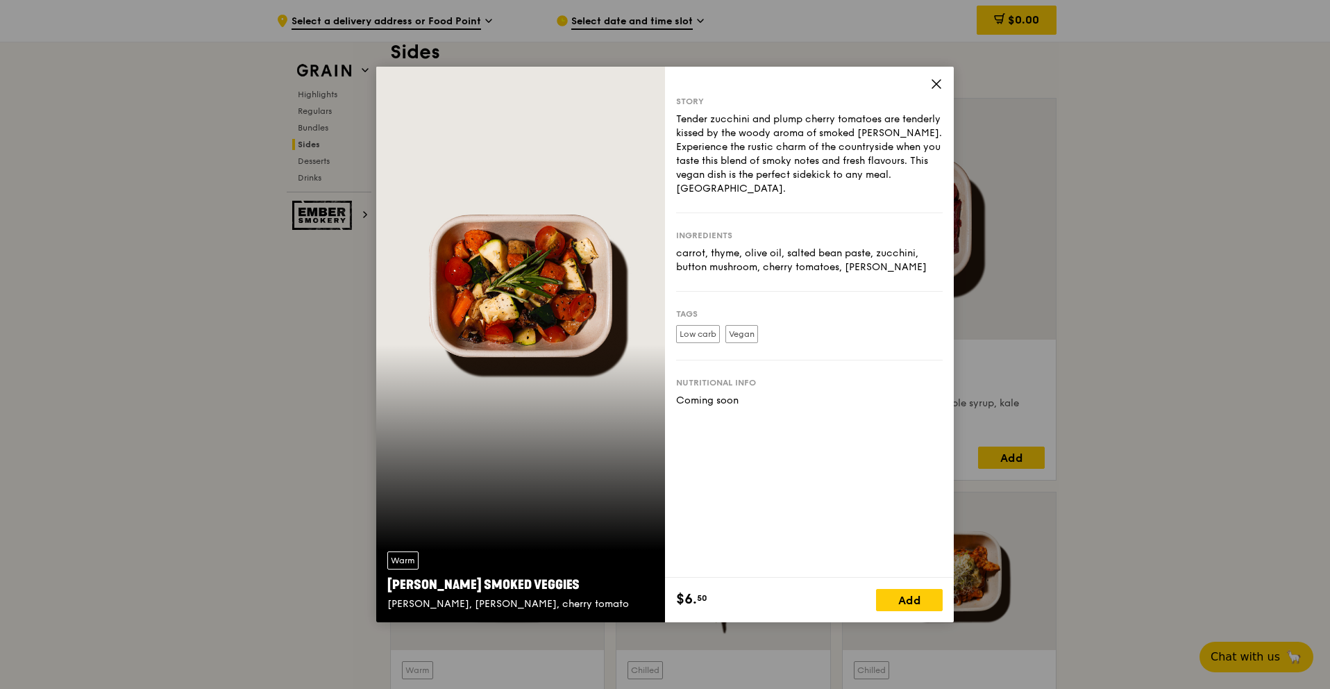
click at [934, 83] on icon at bounding box center [936, 84] width 12 height 12
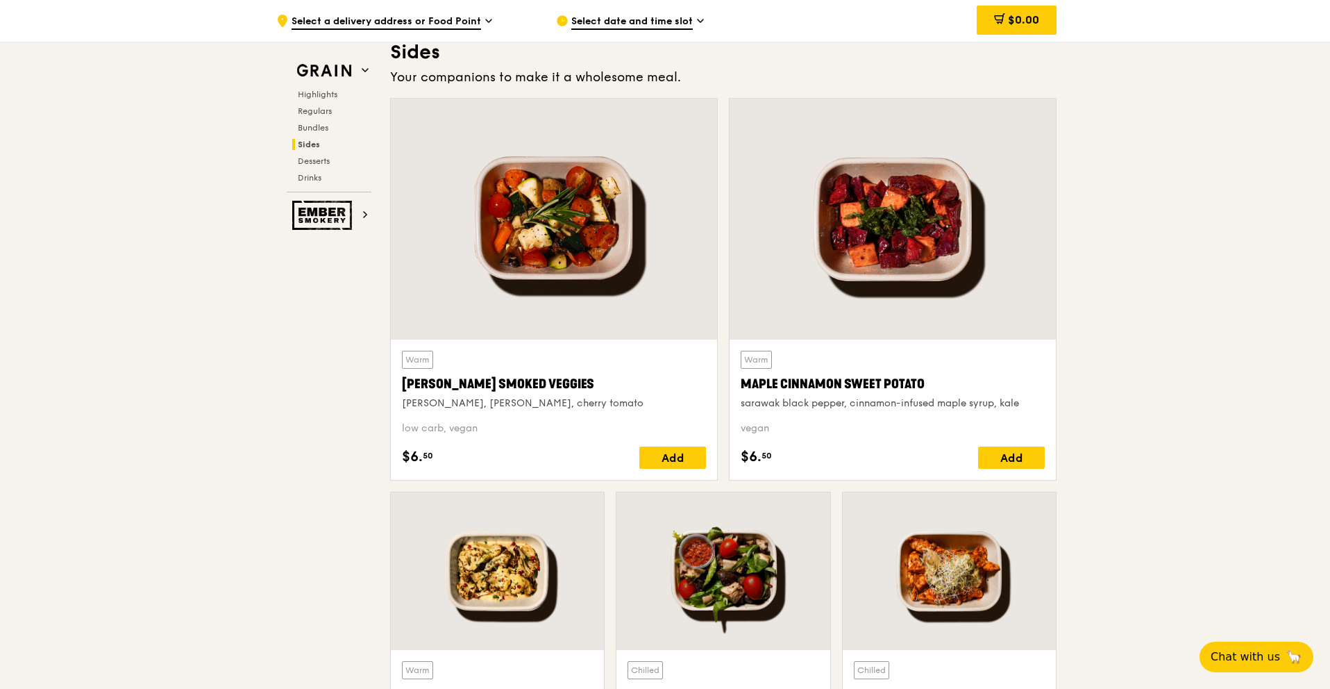
click at [953, 229] on div at bounding box center [893, 219] width 326 height 241
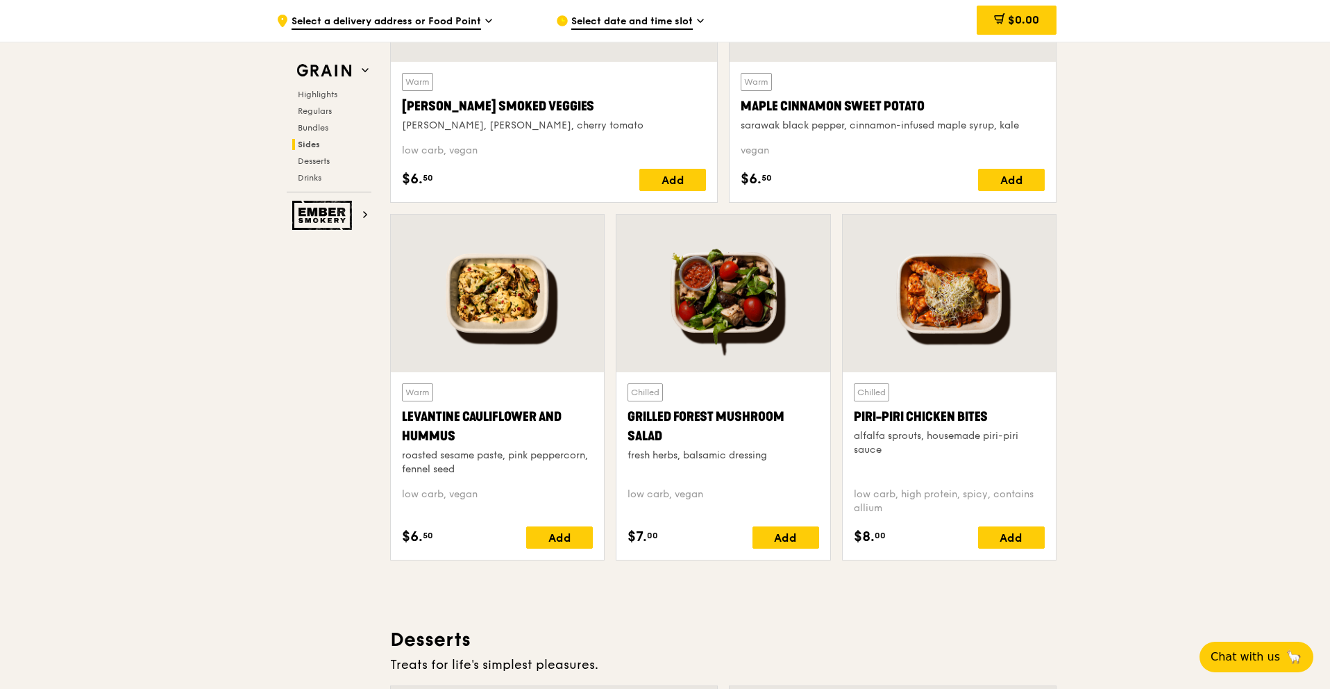
click at [943, 368] on div "Chilled Piri-piri Chicken Bites alfalfa sprouts, housemade piri-piri sauce low …" at bounding box center [949, 387] width 215 height 346
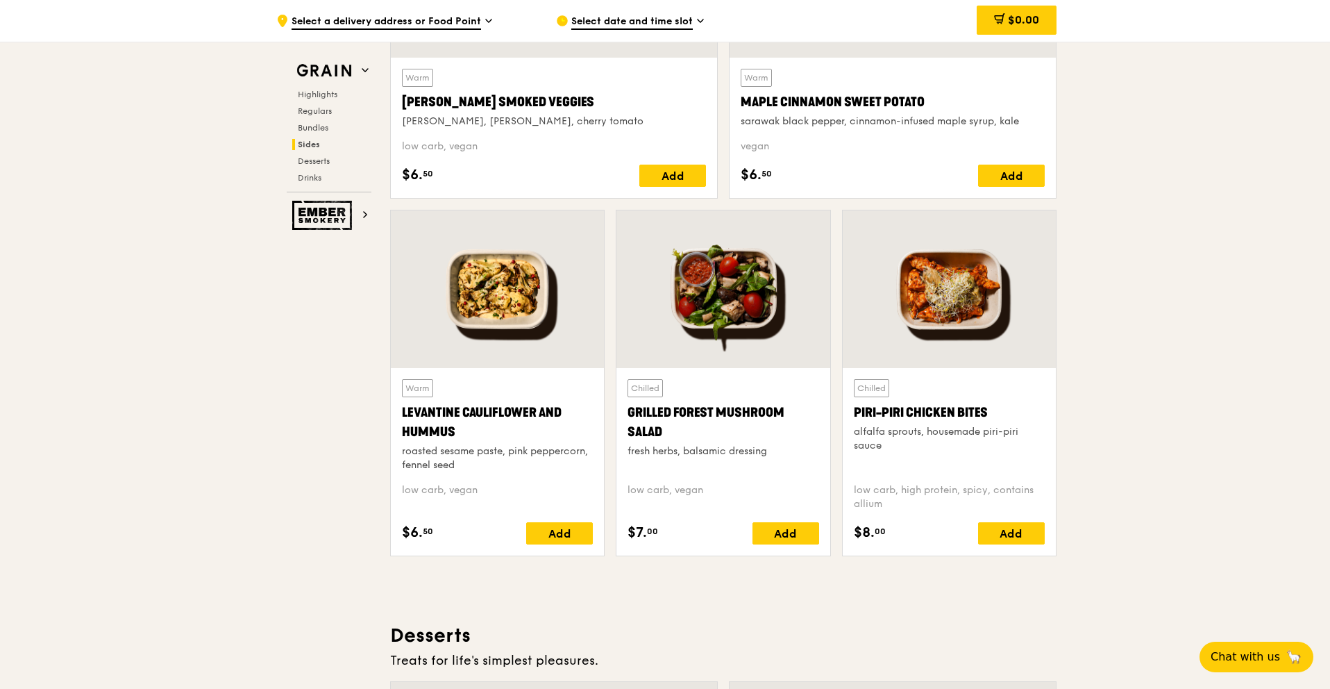
click at [942, 333] on div at bounding box center [949, 289] width 213 height 158
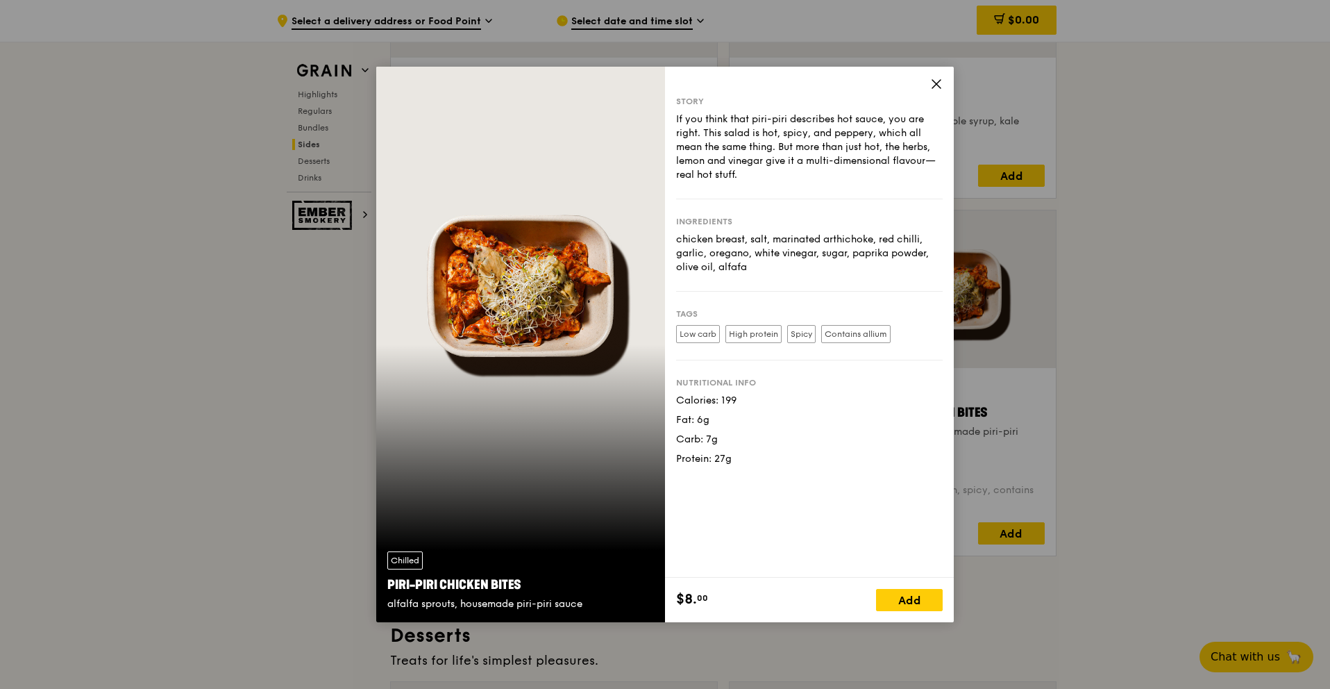
click at [931, 83] on icon at bounding box center [936, 84] width 12 height 12
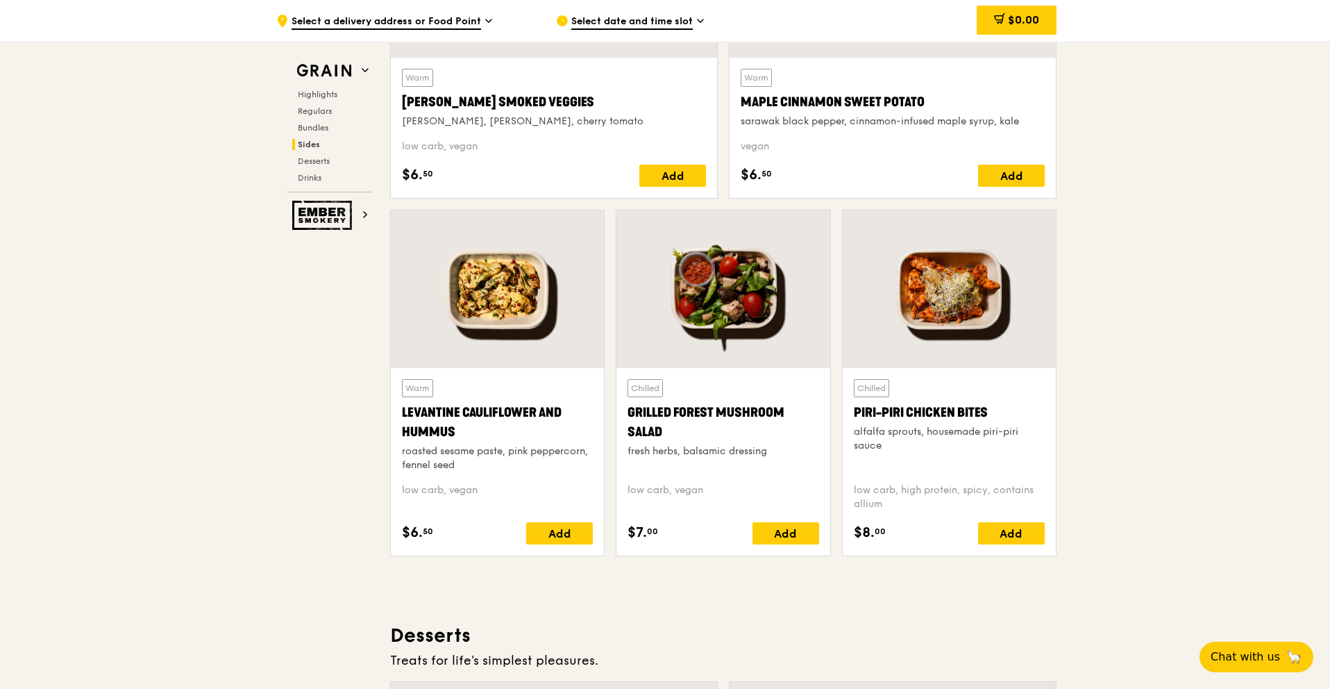
click at [669, 326] on div at bounding box center [722, 289] width 213 height 158
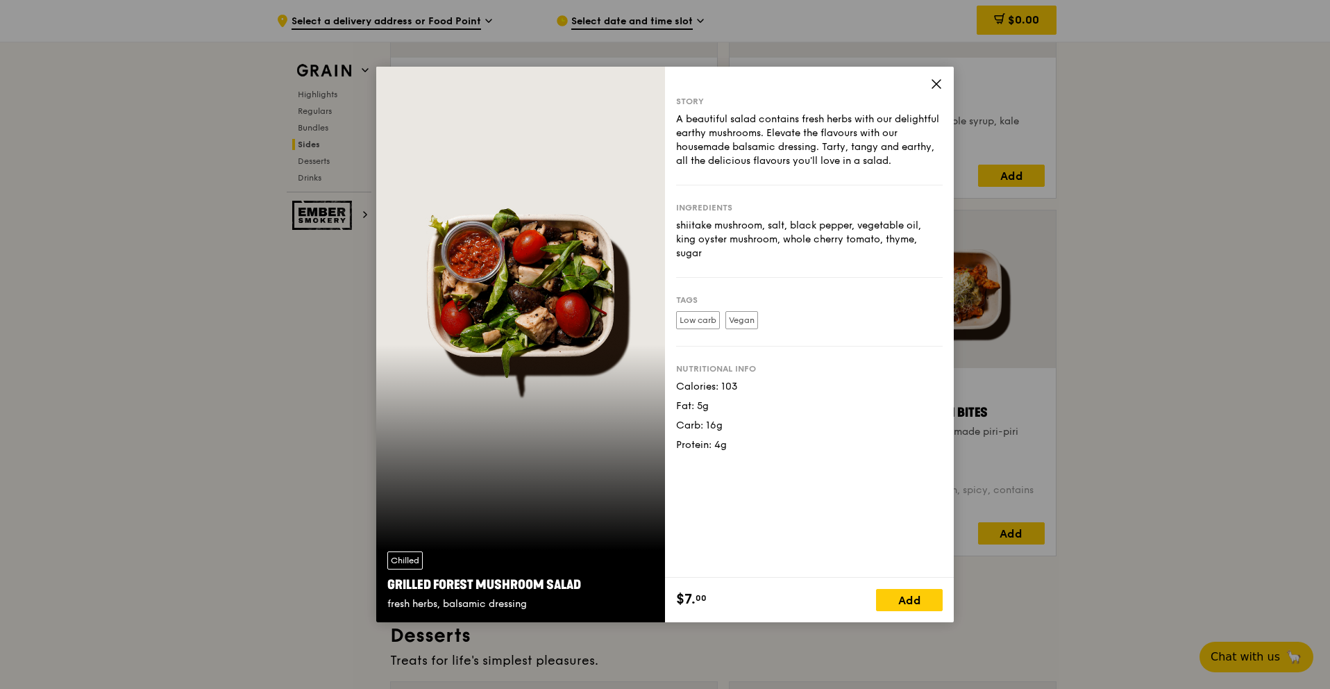
click at [924, 87] on div "Story A beautiful salad contains fresh herbs with our delightful earthy mushroo…" at bounding box center [809, 322] width 289 height 511
click at [932, 76] on div "Story A beautiful salad contains fresh herbs with our delightful earthy mushroo…" at bounding box center [809, 322] width 289 height 511
click at [932, 78] on icon at bounding box center [936, 84] width 12 height 12
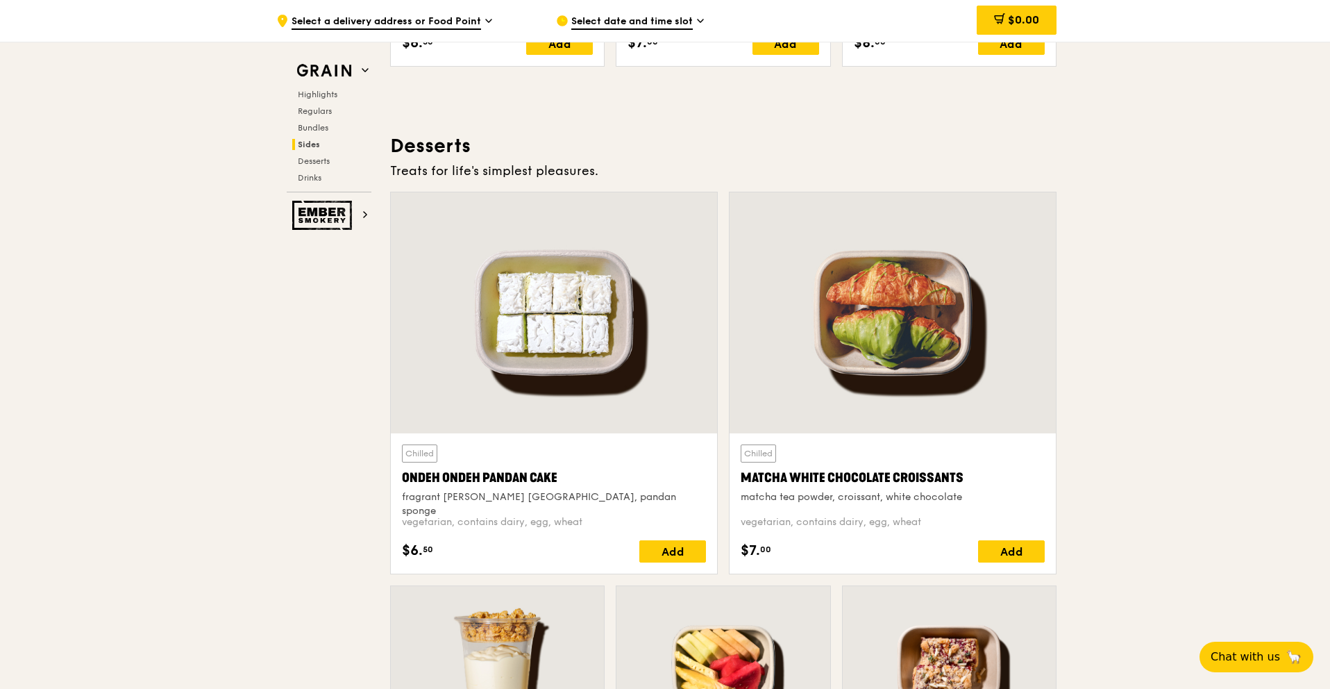
scroll to position [3897, 0]
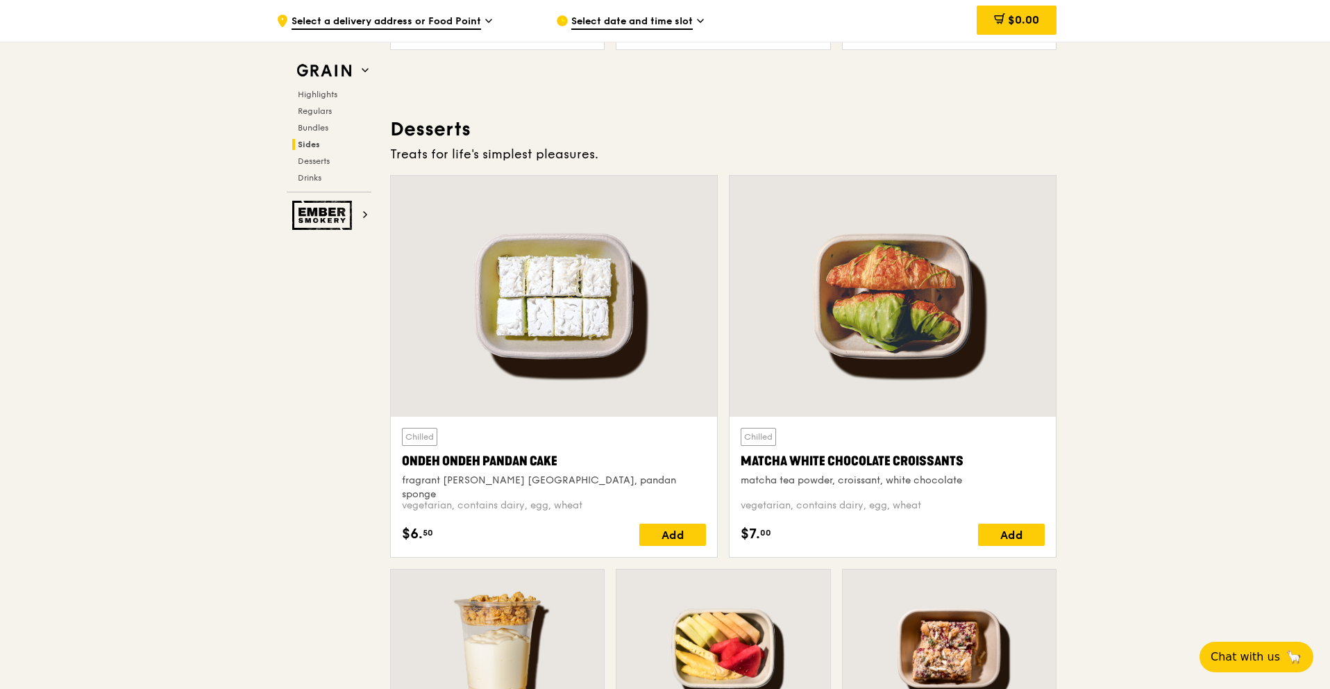
click at [839, 375] on div at bounding box center [893, 296] width 326 height 241
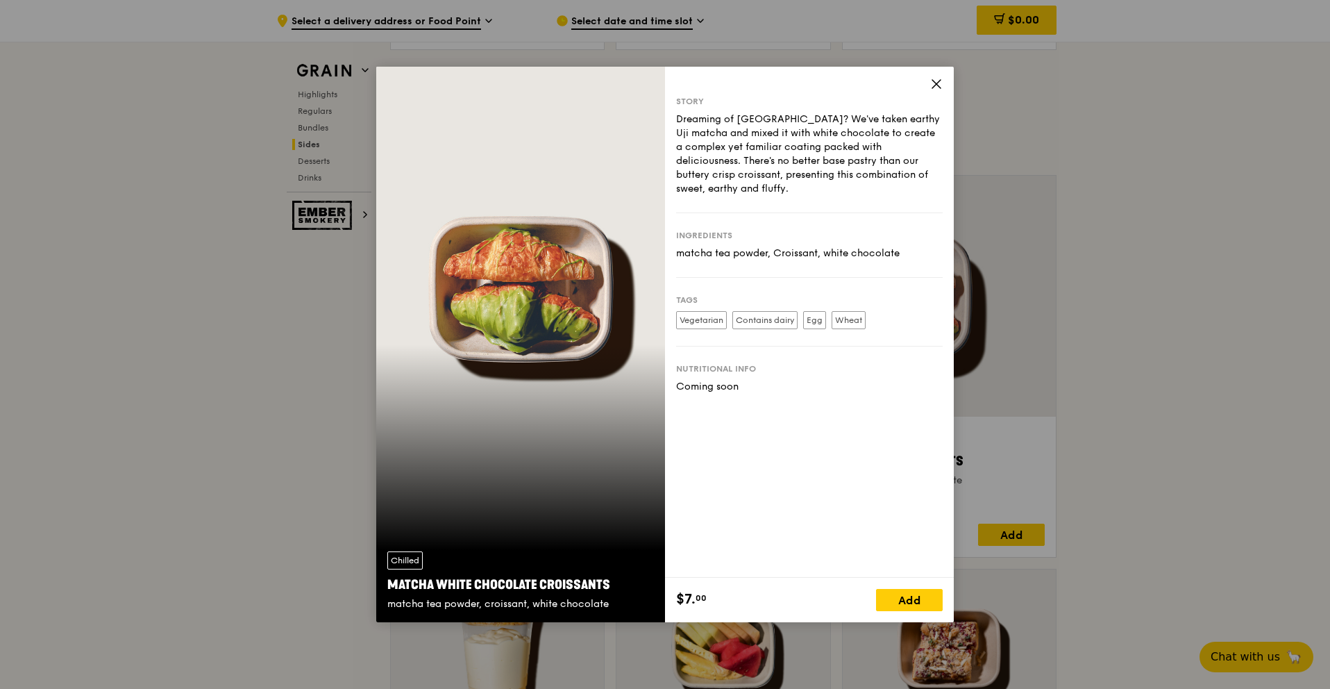
click at [931, 80] on icon at bounding box center [936, 84] width 12 height 12
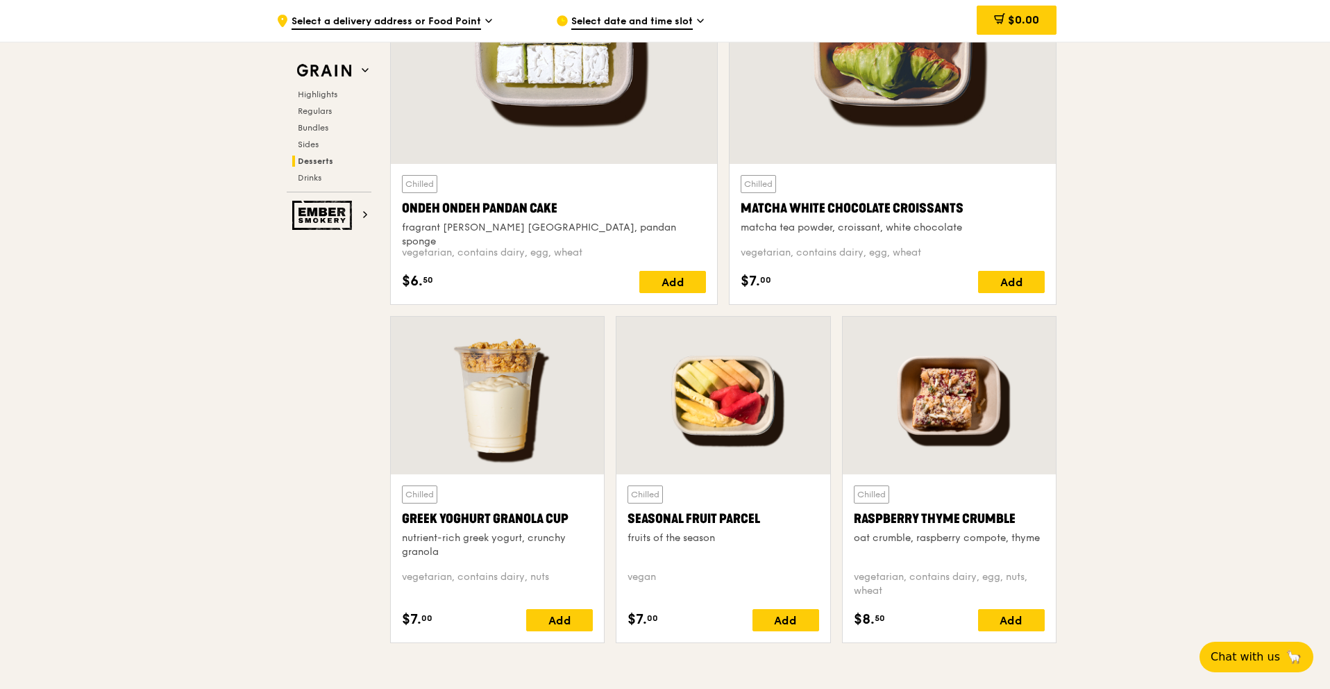
scroll to position [4152, 0]
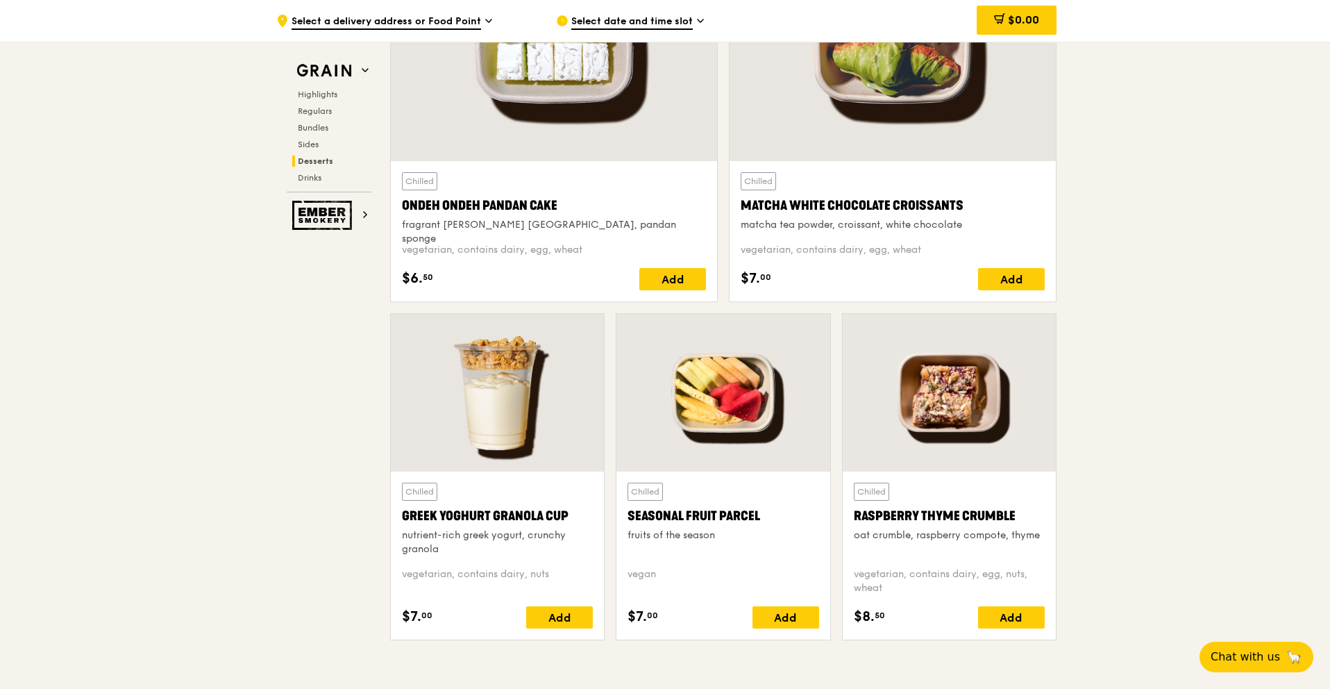
click at [448, 422] on div at bounding box center [497, 393] width 213 height 158
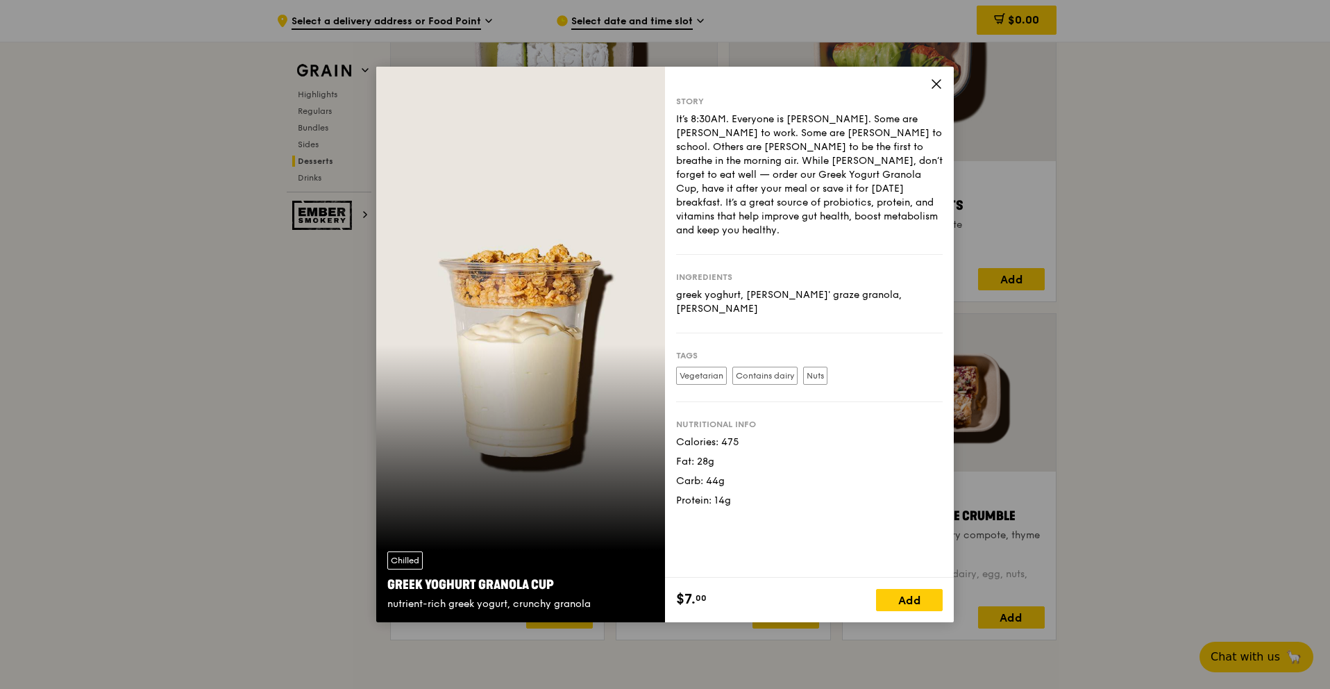
click at [940, 73] on div "Story It’s 8:30AM. Everyone is [PERSON_NAME]. Some are [PERSON_NAME] to work. S…" at bounding box center [809, 322] width 289 height 511
click at [934, 83] on icon at bounding box center [936, 84] width 12 height 12
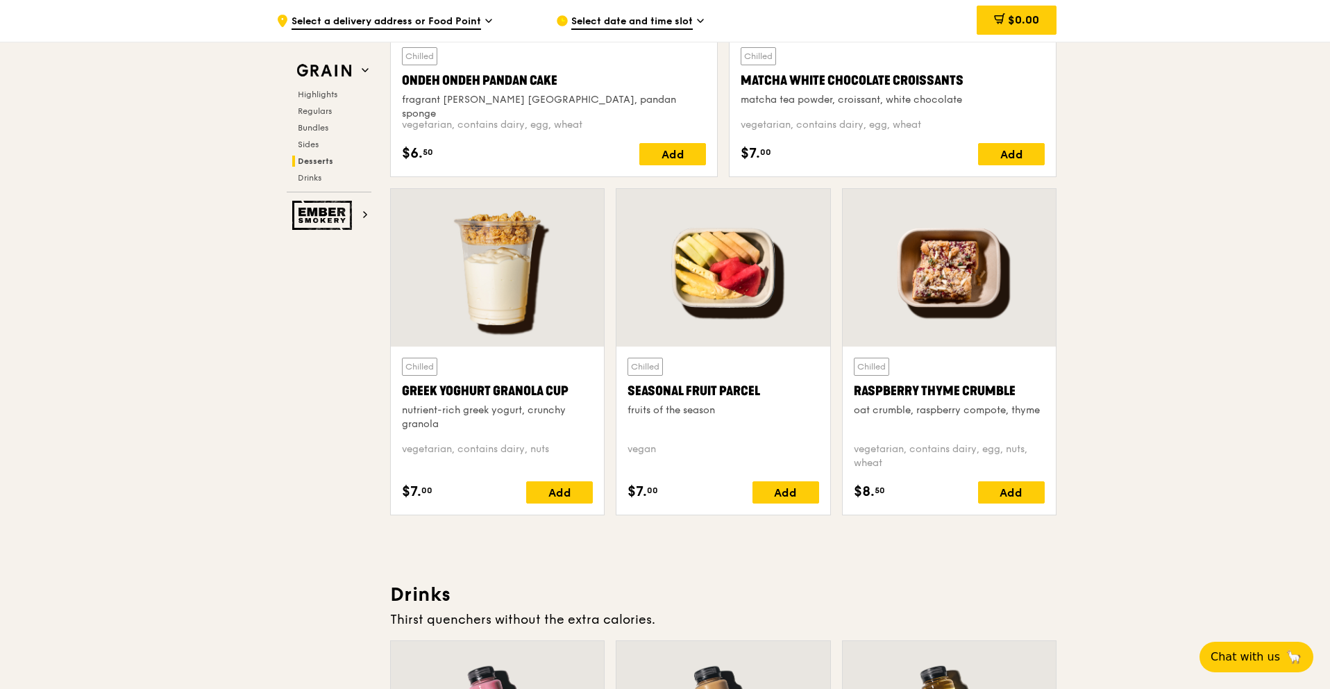
scroll to position [4310, 0]
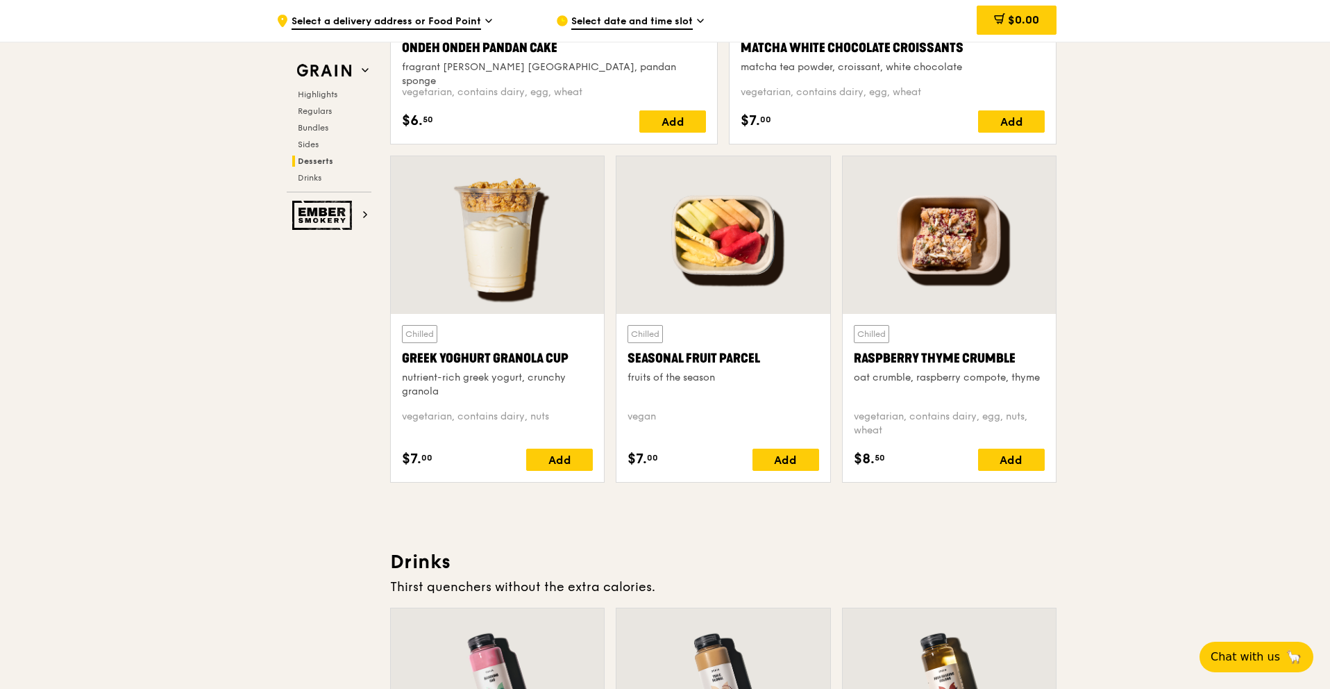
click at [957, 245] on div at bounding box center [949, 235] width 213 height 158
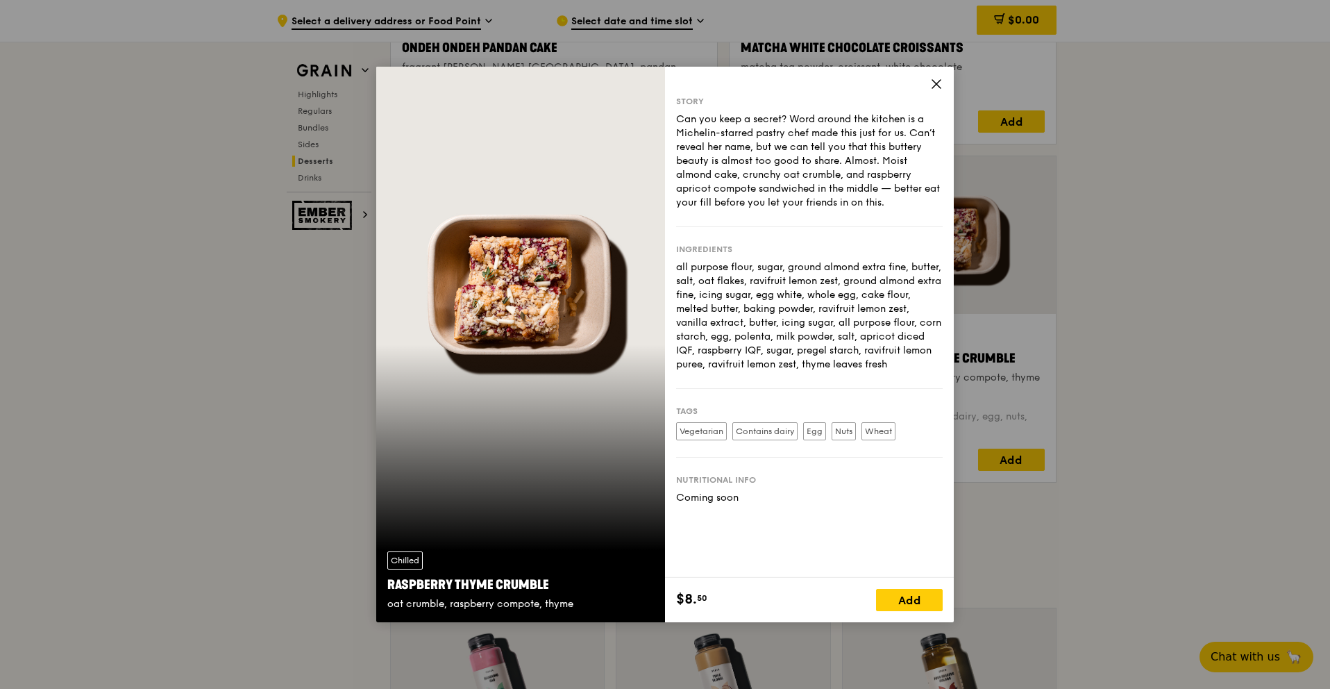
click at [924, 80] on div "Story Can you keep a secret? Word around the kitchen is a Michelin-starred past…" at bounding box center [809, 322] width 289 height 511
click at [934, 87] on icon at bounding box center [936, 84] width 12 height 12
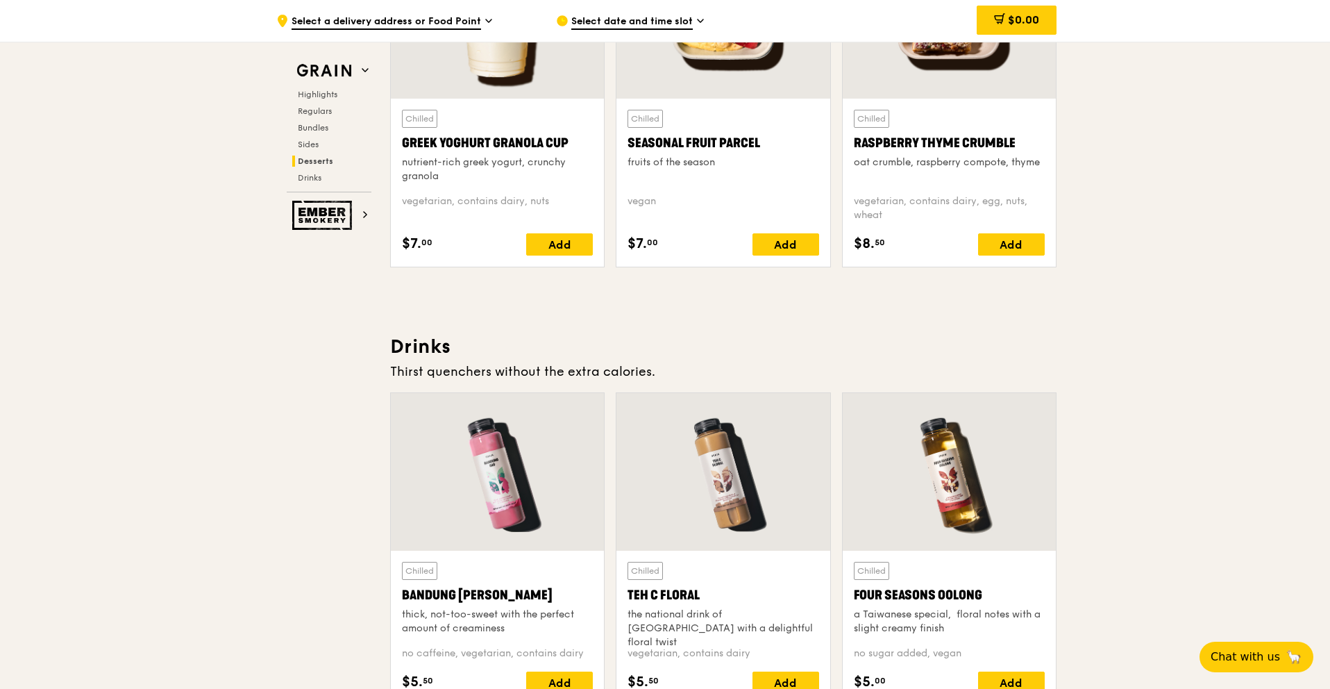
scroll to position [4549, 0]
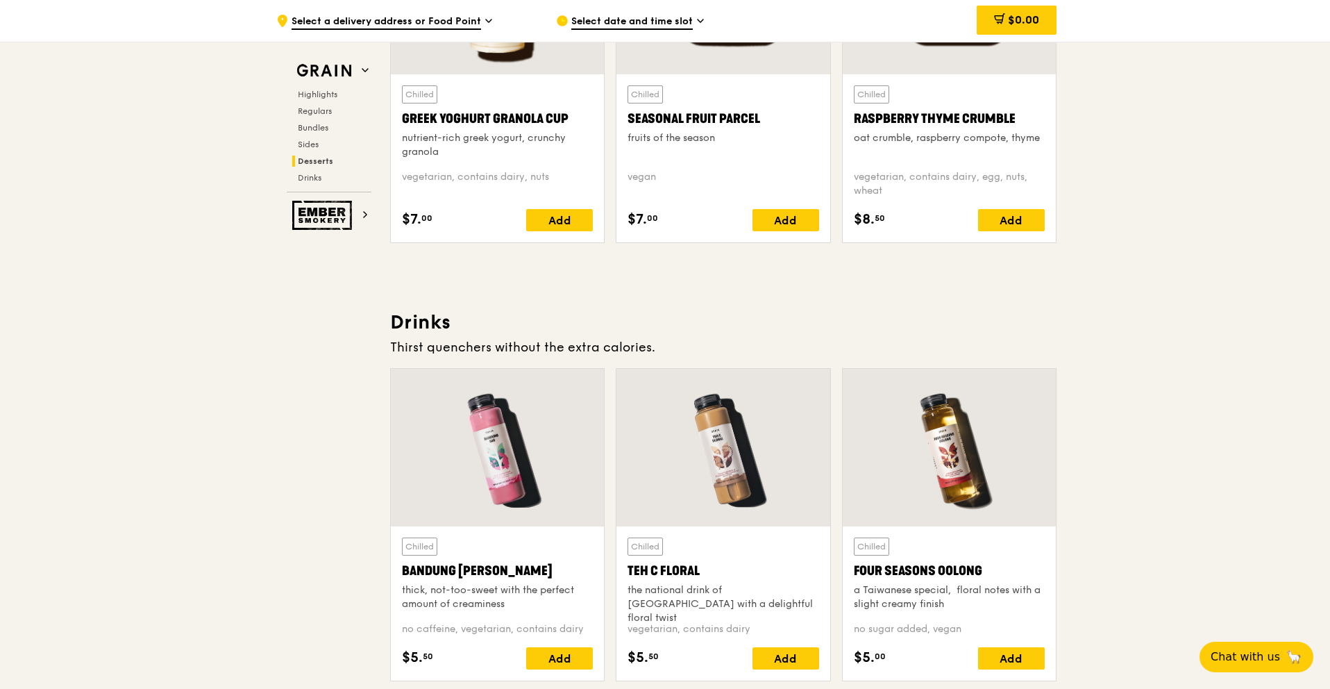
click at [677, 466] on div at bounding box center [722, 448] width 213 height 158
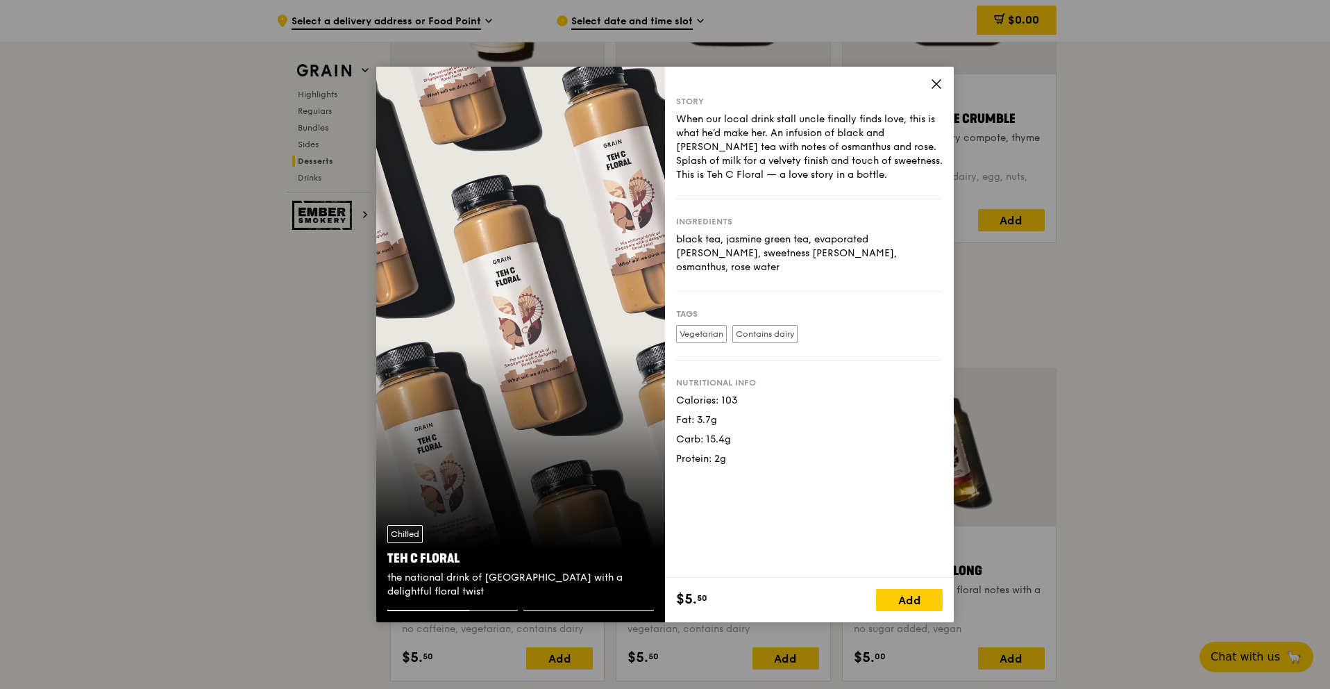
click at [942, 83] on icon at bounding box center [936, 84] width 12 height 12
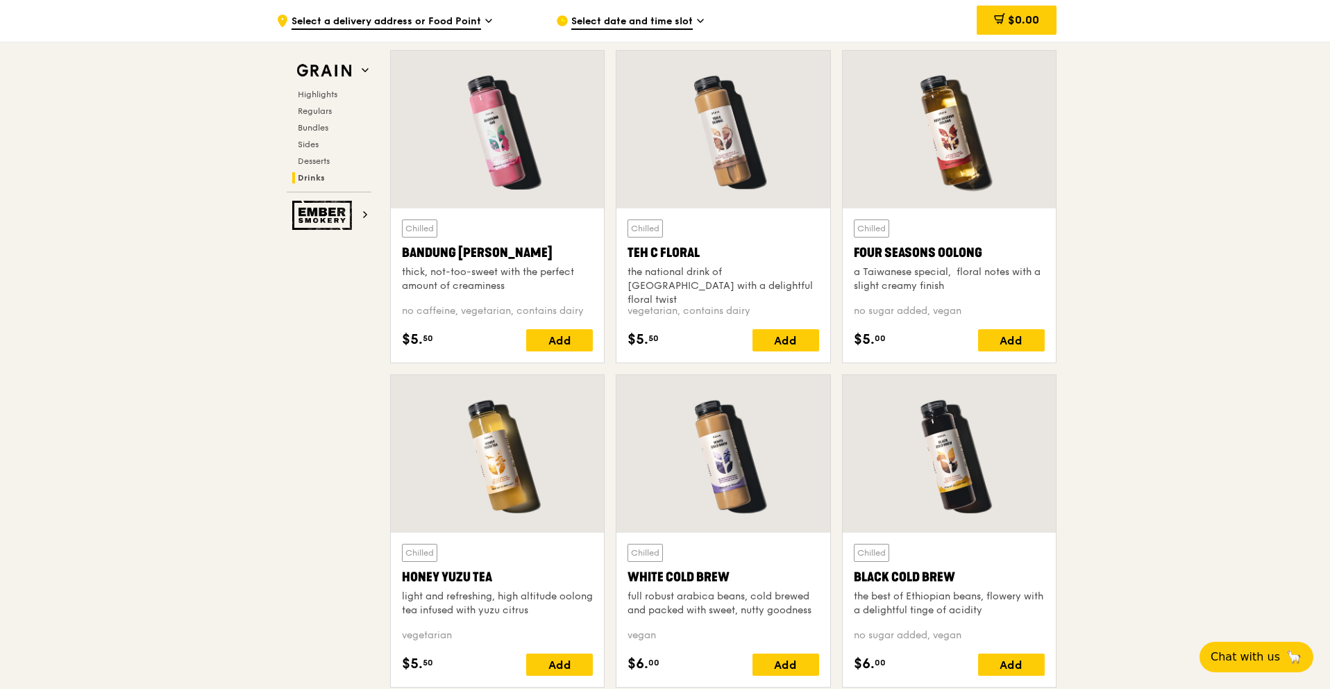
scroll to position [4879, 0]
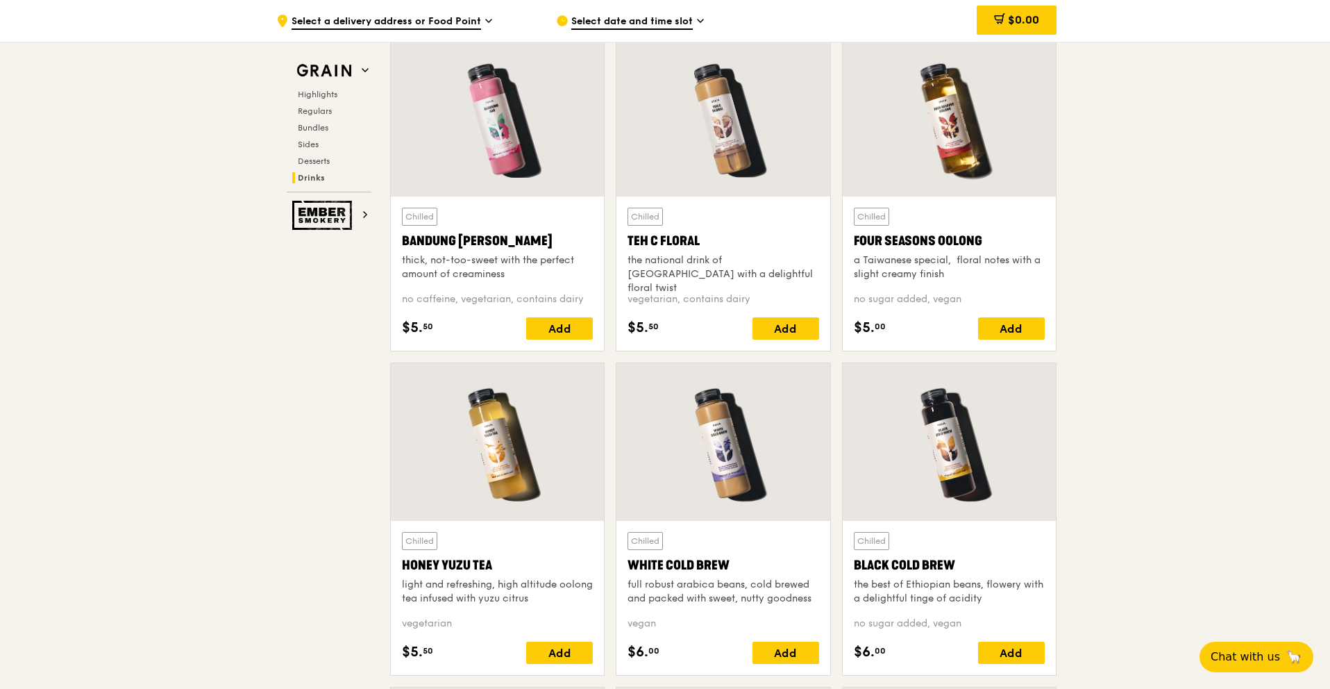
click at [496, 129] on div at bounding box center [497, 118] width 213 height 158
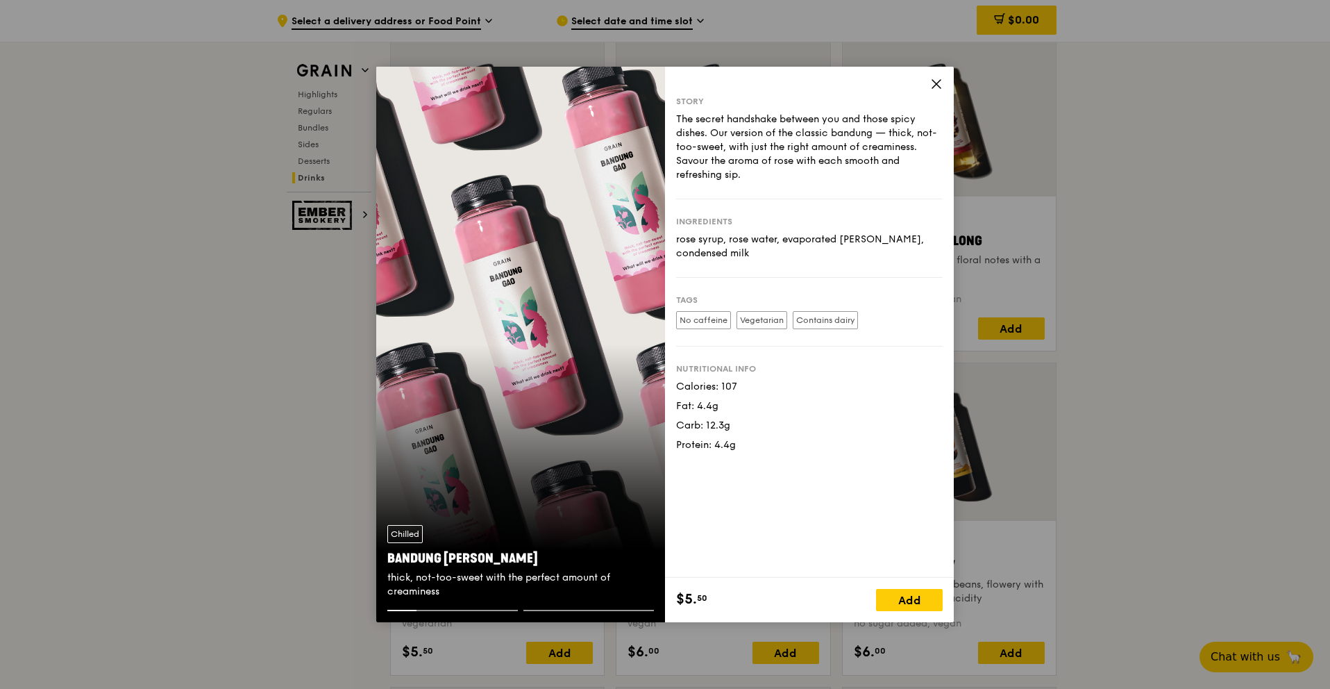
click at [935, 84] on icon at bounding box center [936, 84] width 12 height 12
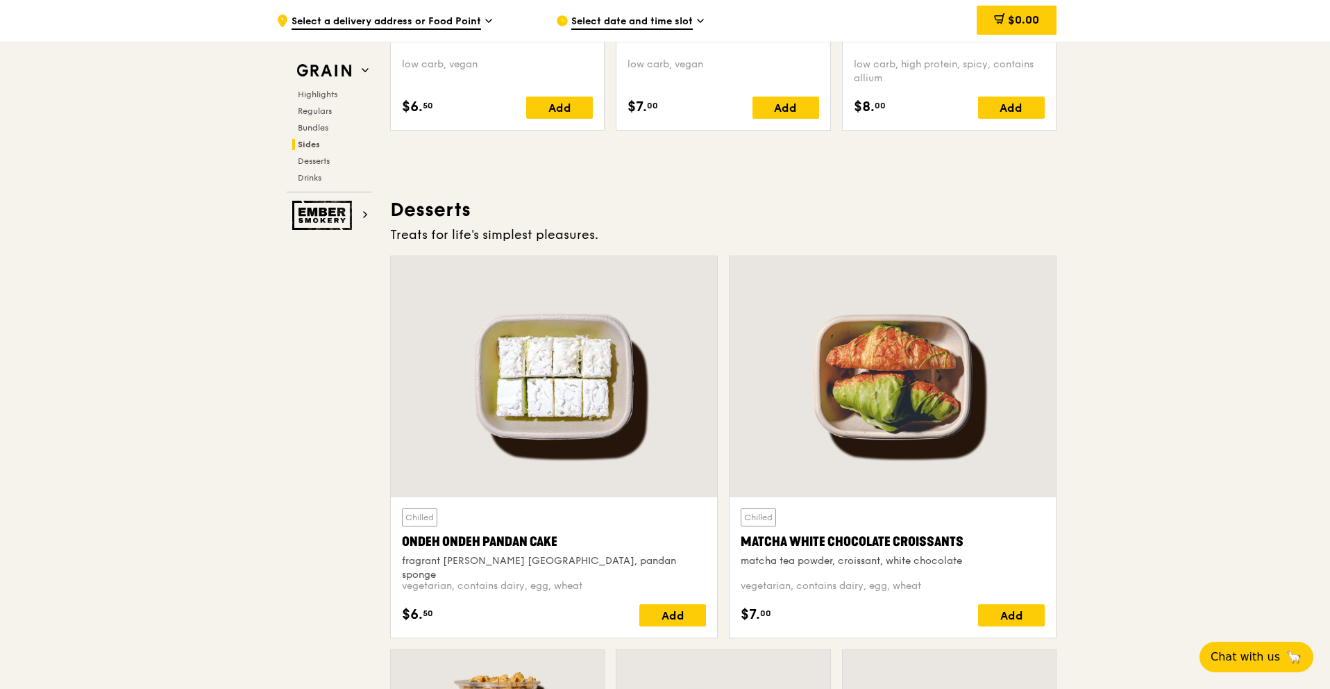
scroll to position [3700, 0]
